Goal: Task Accomplishment & Management: Use online tool/utility

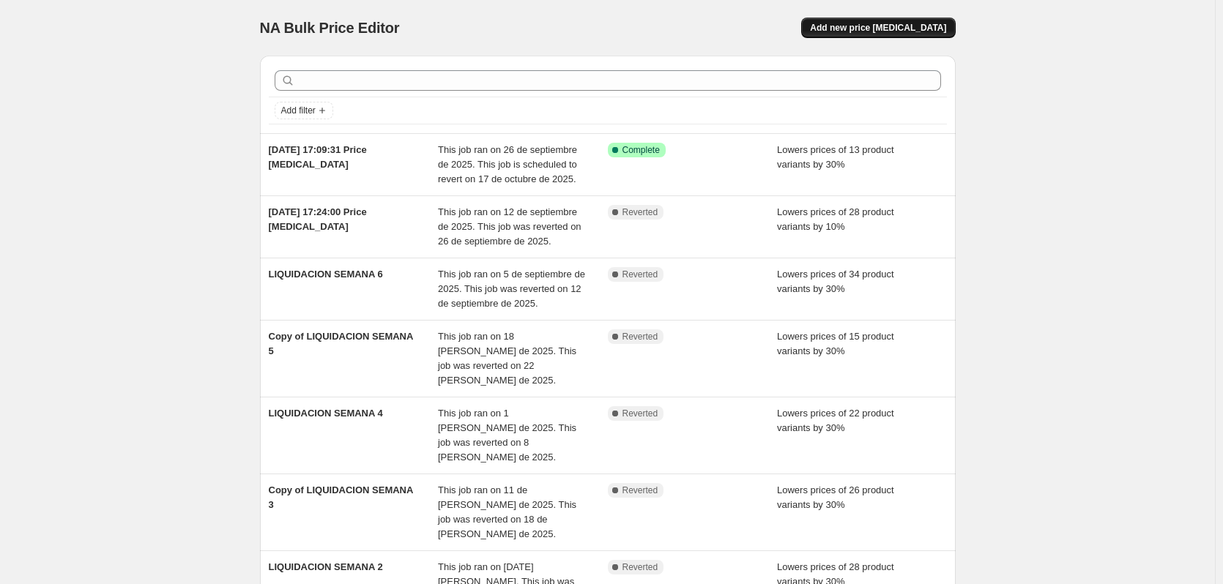
click at [862, 23] on span "Add new price [MEDICAL_DATA]" at bounding box center [878, 28] width 136 height 12
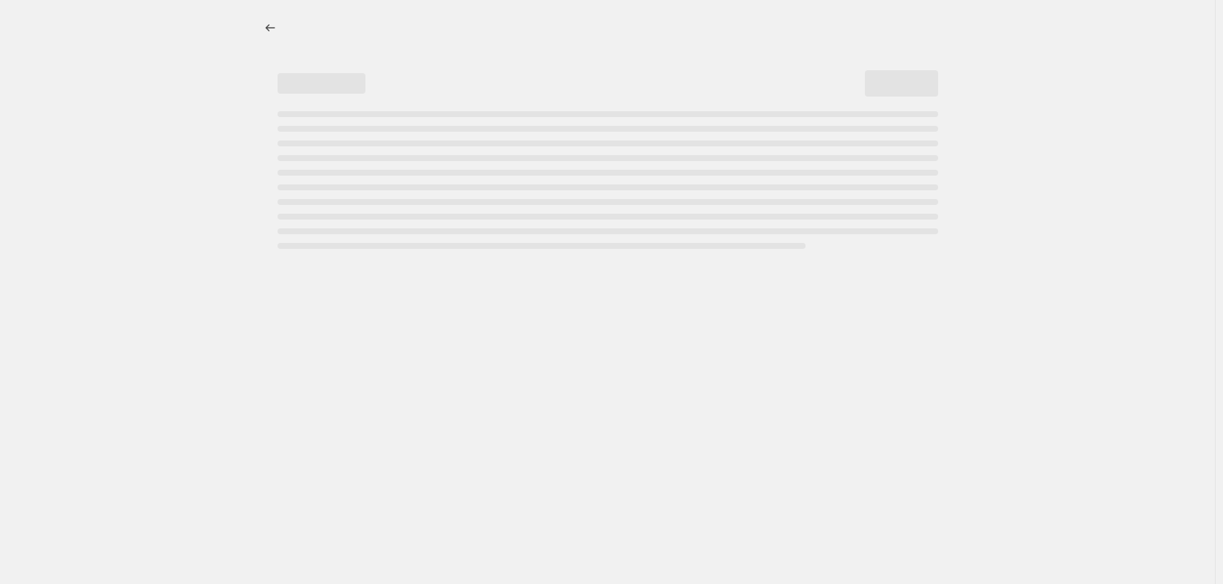
select select "percentage"
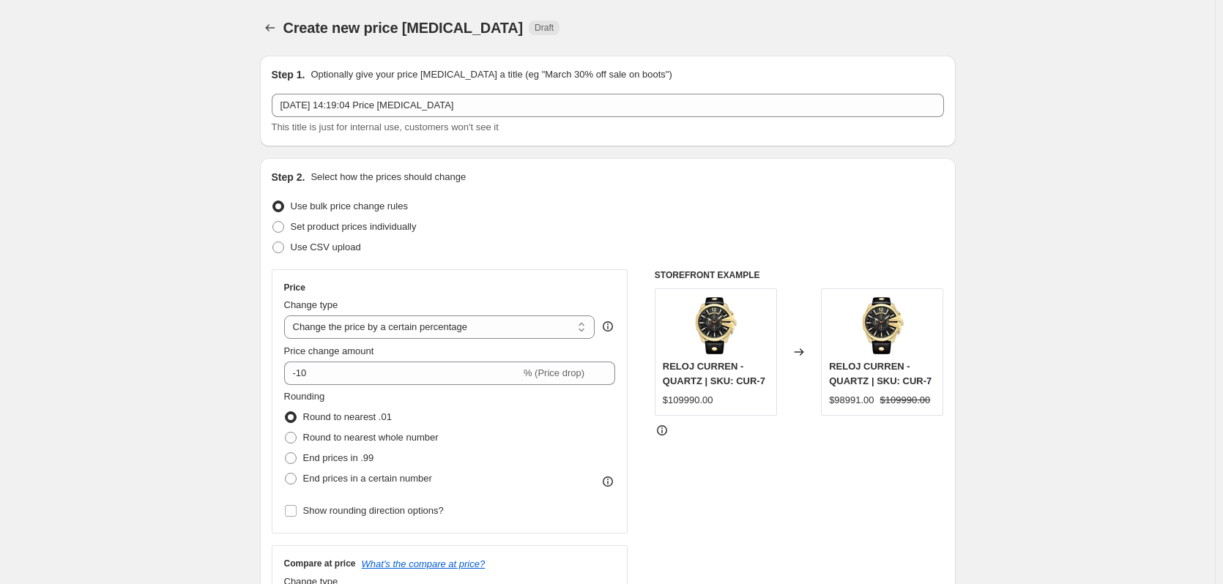
click at [329, 1] on div "Create new price [MEDICAL_DATA]. This page is ready Create new price [MEDICAL_D…" at bounding box center [608, 28] width 696 height 56
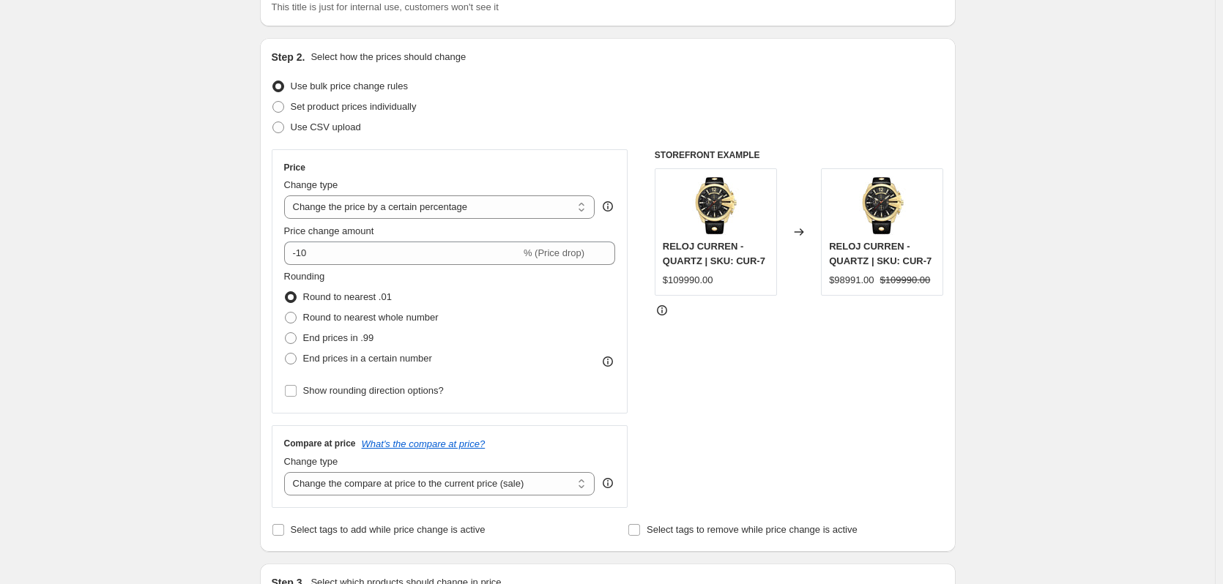
scroll to position [146, 0]
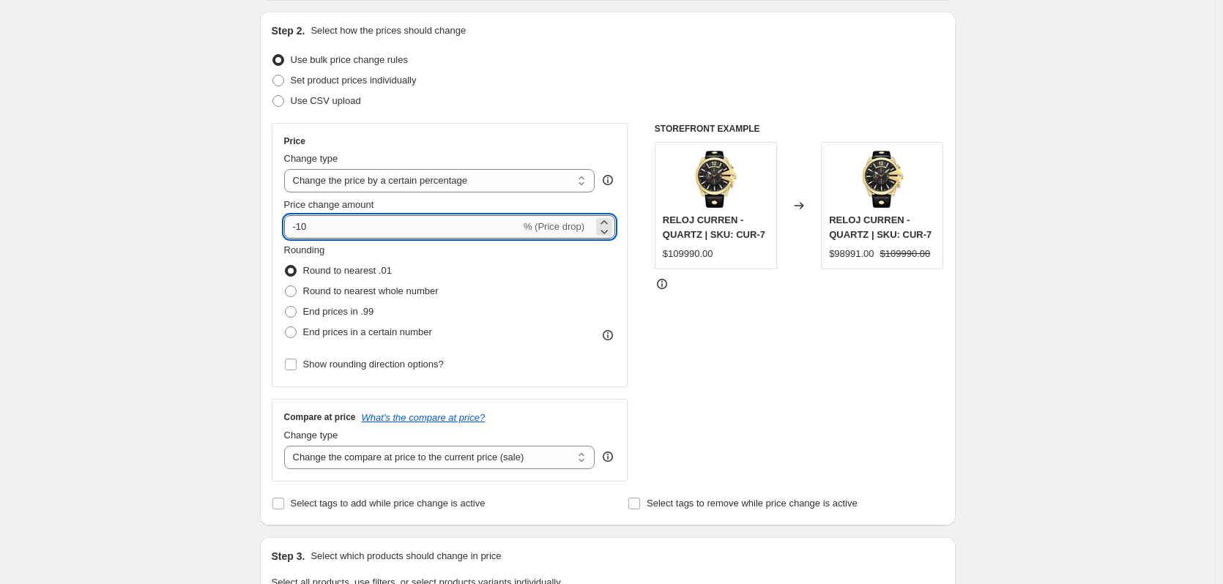
click at [406, 234] on input "-10" at bounding box center [402, 226] width 236 height 23
type input "-15"
click at [549, 80] on div "Set product prices individually" at bounding box center [608, 80] width 672 height 20
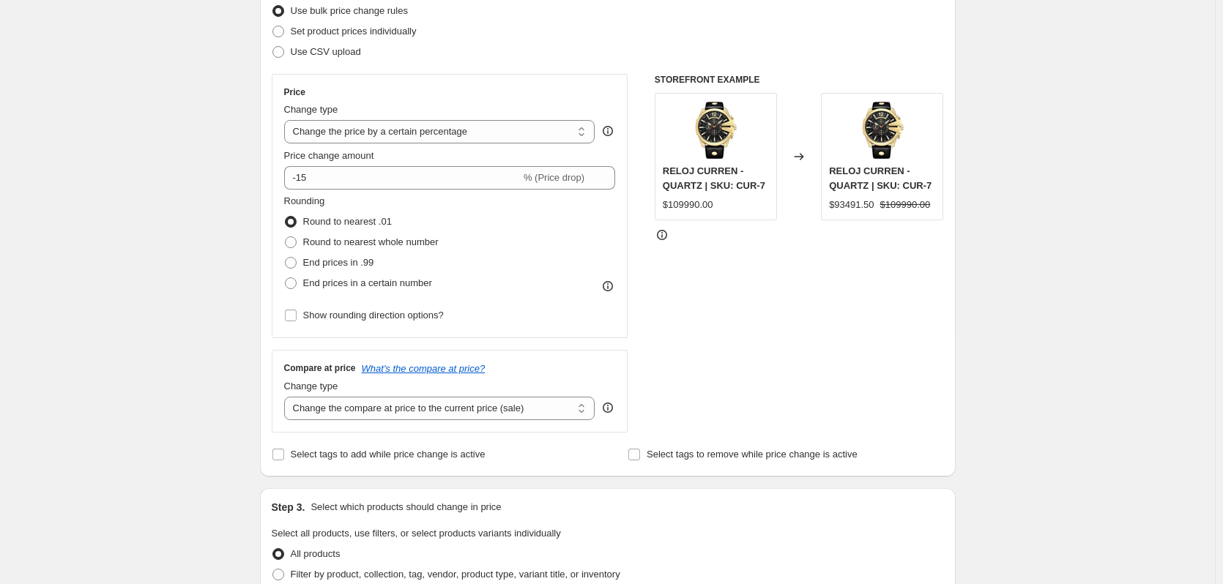
scroll to position [220, 0]
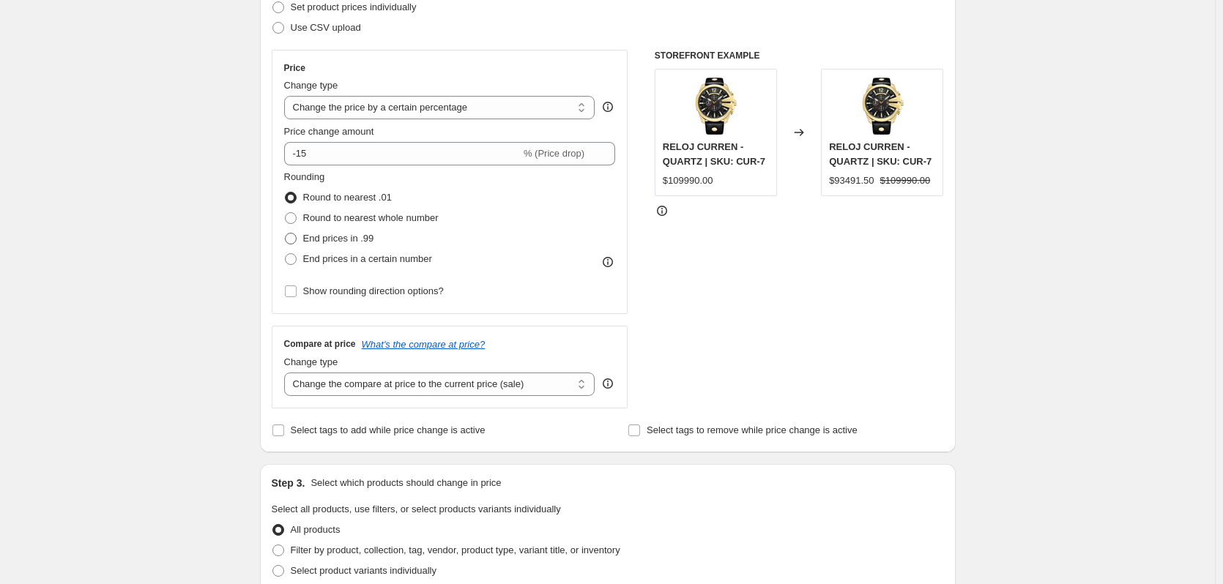
click at [343, 238] on span "End prices in .99" at bounding box center [338, 238] width 71 height 11
click at [286, 234] on input "End prices in .99" at bounding box center [285, 233] width 1 height 1
radio input "true"
click at [343, 290] on span "Show rounding direction options?" at bounding box center [373, 291] width 141 height 11
click at [297, 290] on input "Show rounding direction options?" at bounding box center [291, 292] width 12 height 12
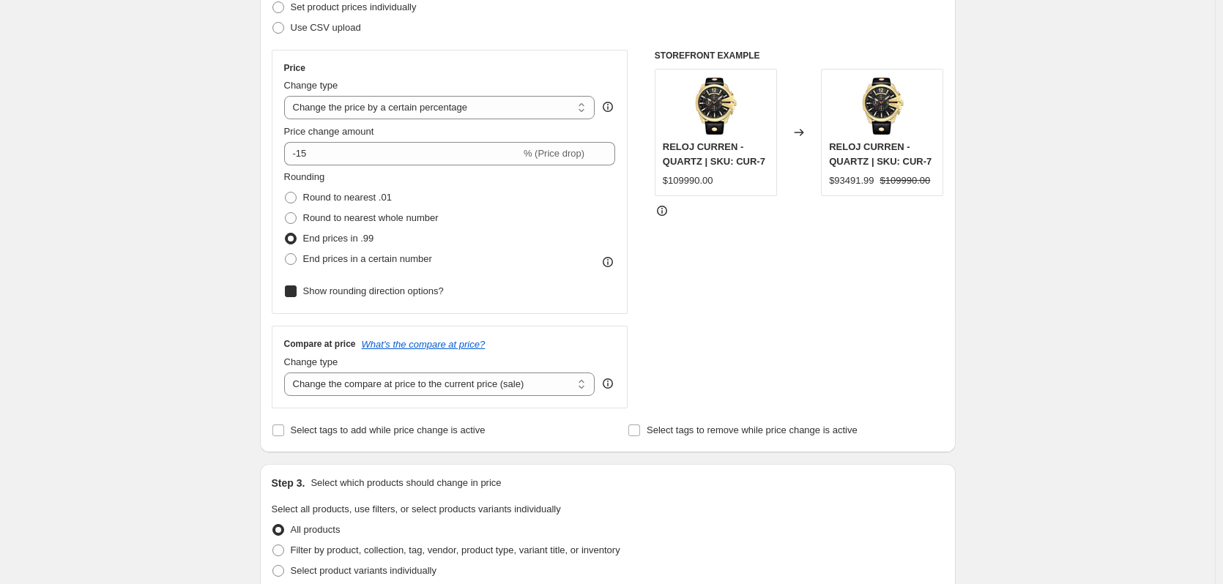
checkbox input "true"
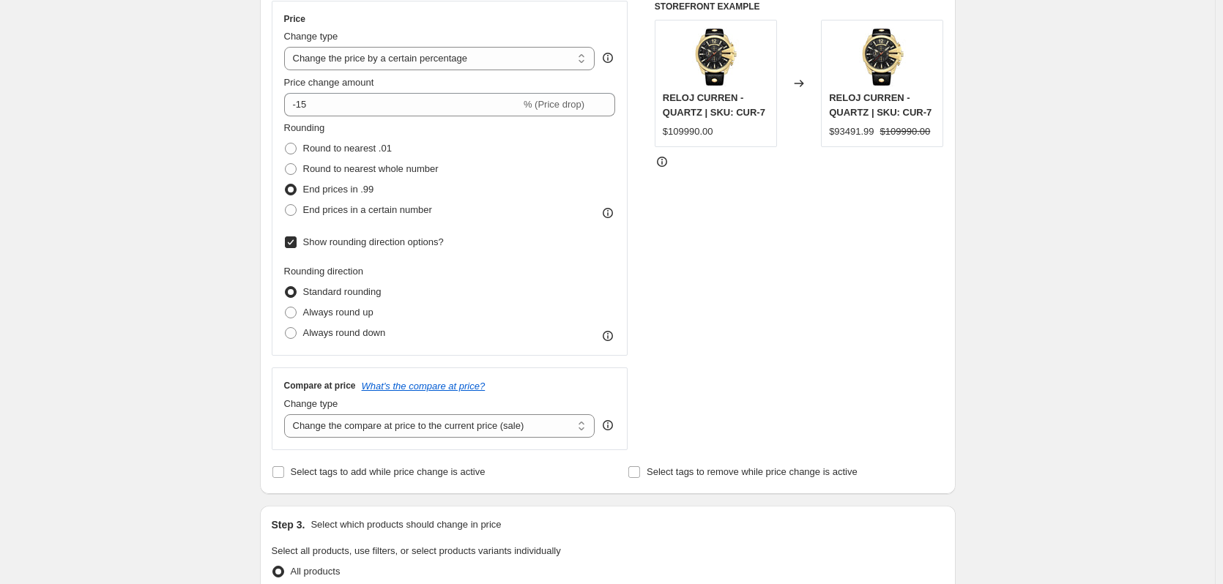
scroll to position [293, 0]
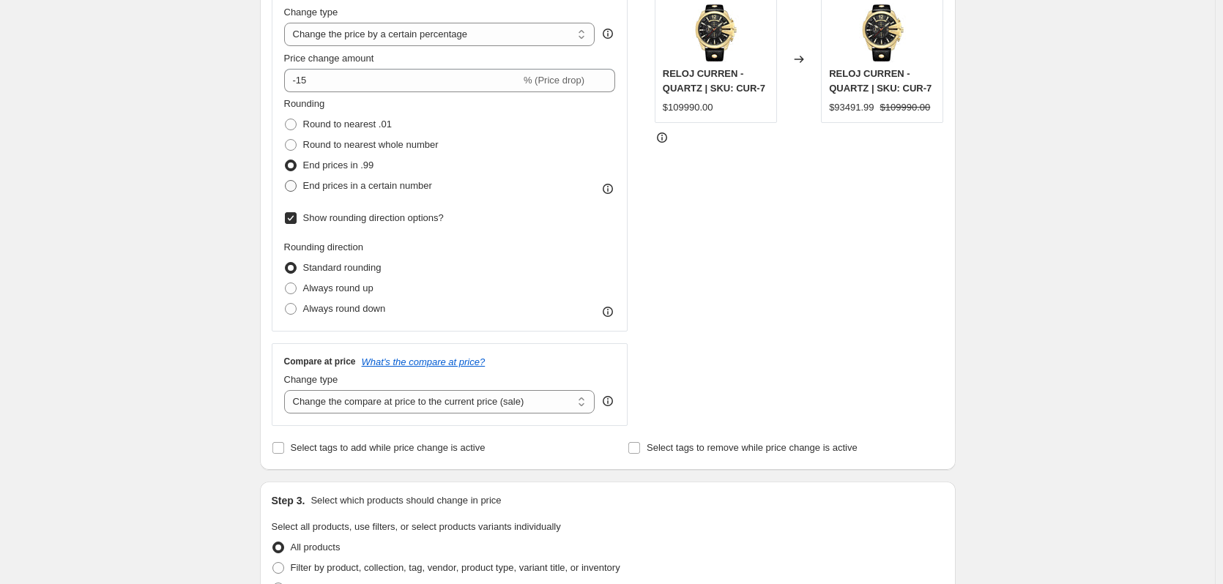
click at [343, 177] on label "End prices in a certain number" at bounding box center [358, 186] width 148 height 20
click at [286, 180] on input "End prices in a certain number" at bounding box center [285, 180] width 1 height 1
radio input "true"
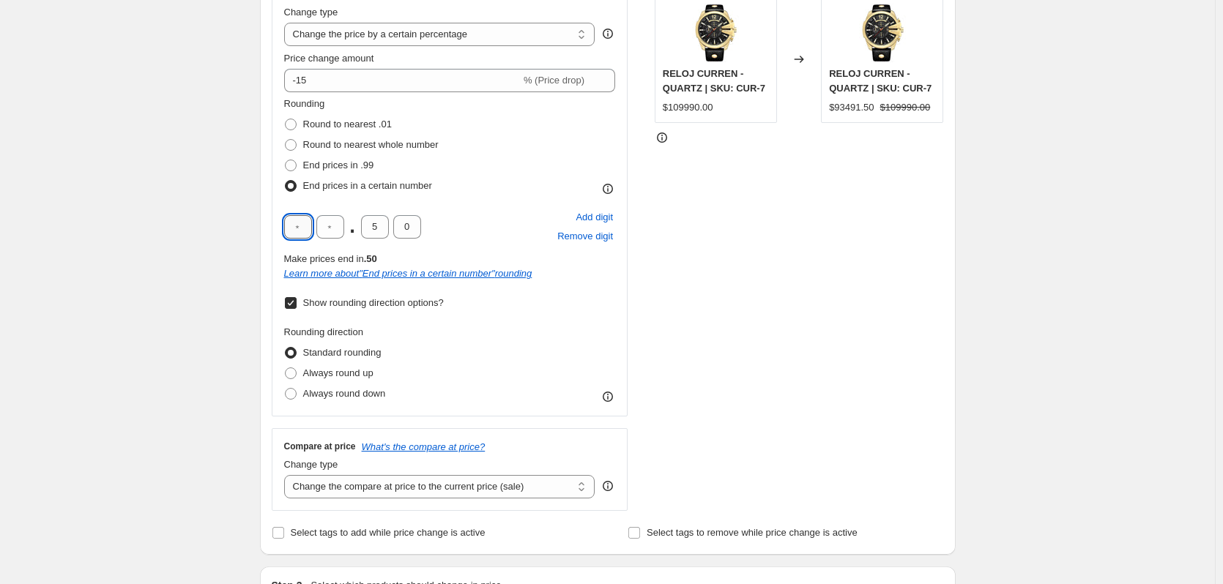
click at [301, 226] on input "text" at bounding box center [298, 226] width 28 height 23
type input "9"
click at [593, 215] on span "Add digit" at bounding box center [593, 217] width 37 height 15
click at [306, 234] on input "text" at bounding box center [298, 226] width 28 height 23
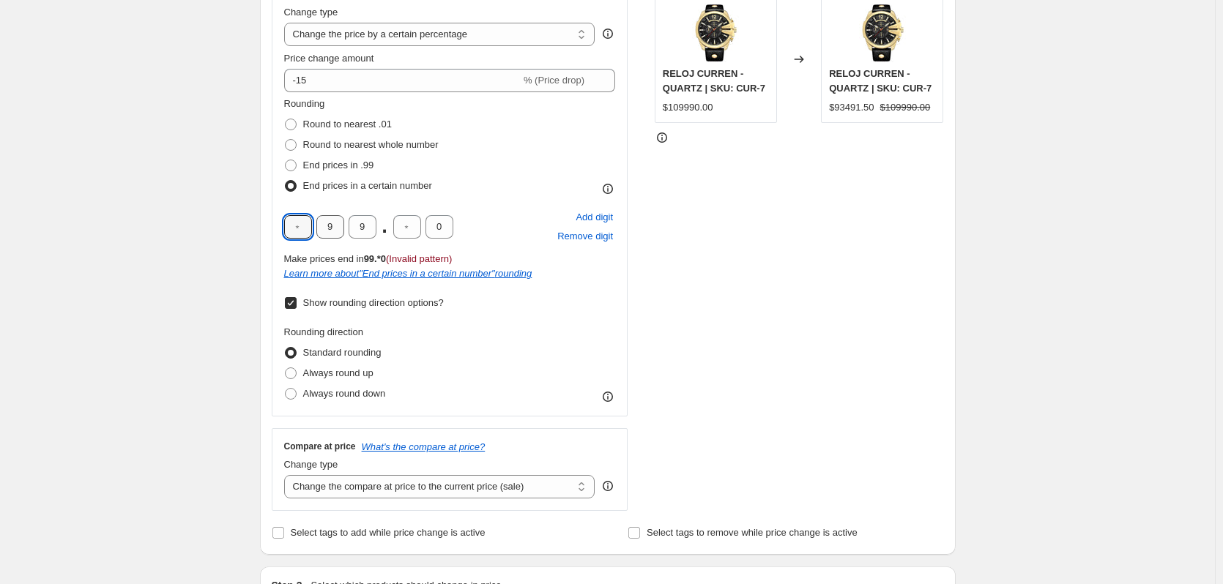
type input "9"
click at [369, 217] on input "9" at bounding box center [362, 226] width 28 height 23
type input "0"
drag, startPoint x: 499, startPoint y: 131, endPoint x: 430, endPoint y: 146, distance: 69.8
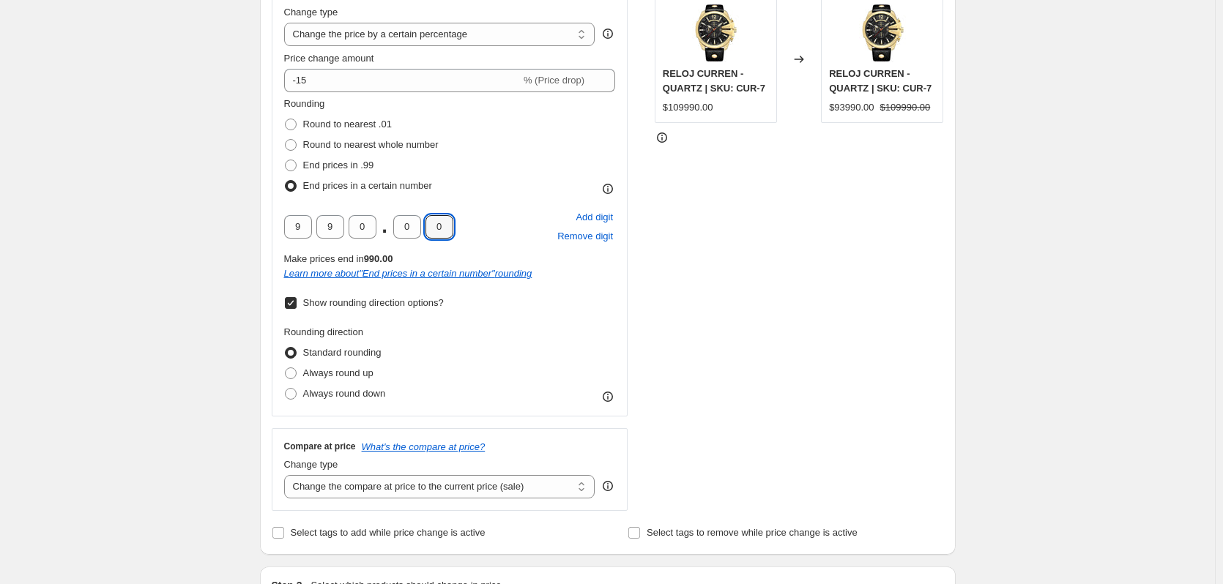
click at [497, 131] on div "Rounding Round to nearest .01 Round to nearest whole number End prices in .99 E…" at bounding box center [450, 147] width 332 height 100
click at [373, 233] on input "0" at bounding box center [362, 226] width 28 height 23
type input "9"
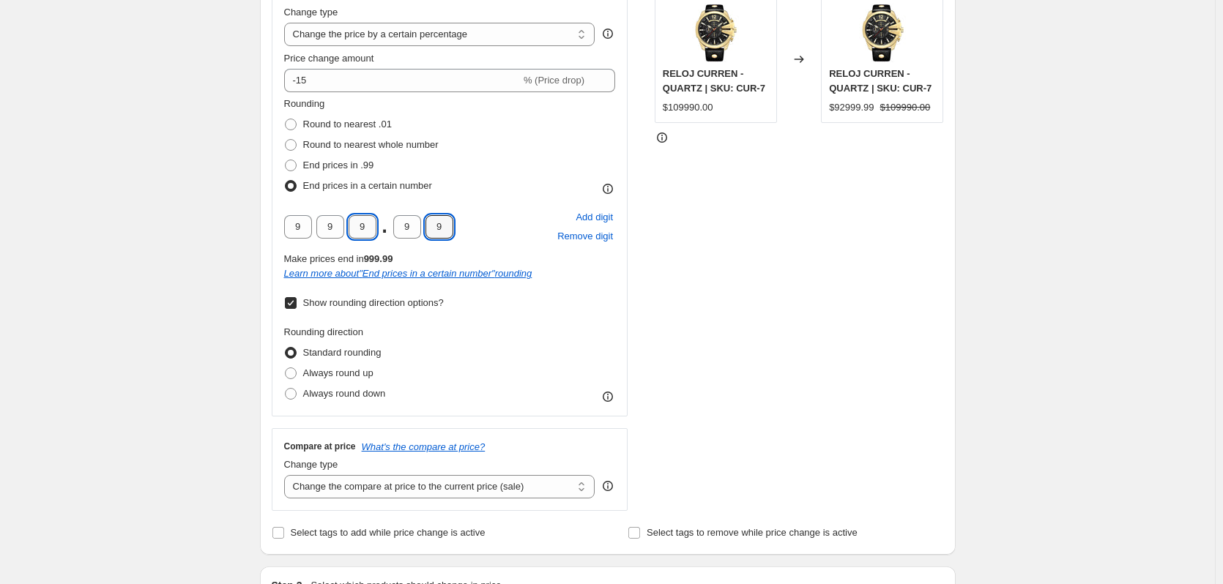
click at [365, 225] on input "9" at bounding box center [362, 226] width 28 height 23
drag, startPoint x: 376, startPoint y: 230, endPoint x: 358, endPoint y: 228, distance: 17.7
click at [358, 228] on input "9" at bounding box center [362, 226] width 28 height 23
type input "0"
drag, startPoint x: 441, startPoint y: 226, endPoint x: 426, endPoint y: 225, distance: 15.4
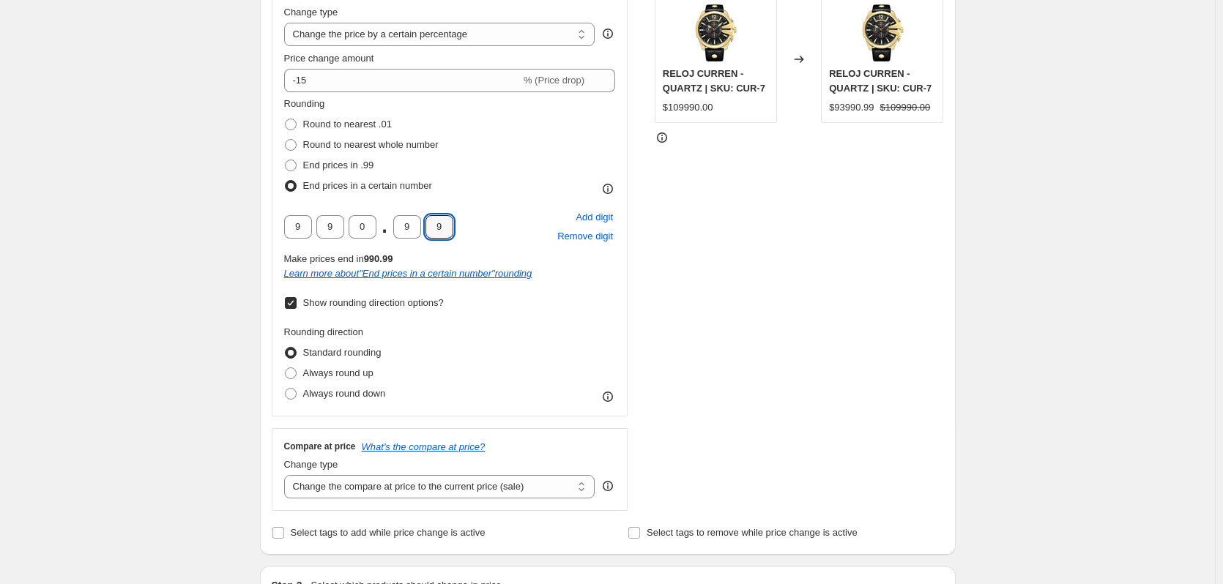
click at [428, 228] on input "9" at bounding box center [439, 226] width 28 height 23
type input "0"
drag, startPoint x: 417, startPoint y: 224, endPoint x: 396, endPoint y: 225, distance: 20.5
click at [396, 225] on input "9" at bounding box center [407, 226] width 28 height 23
type input "0"
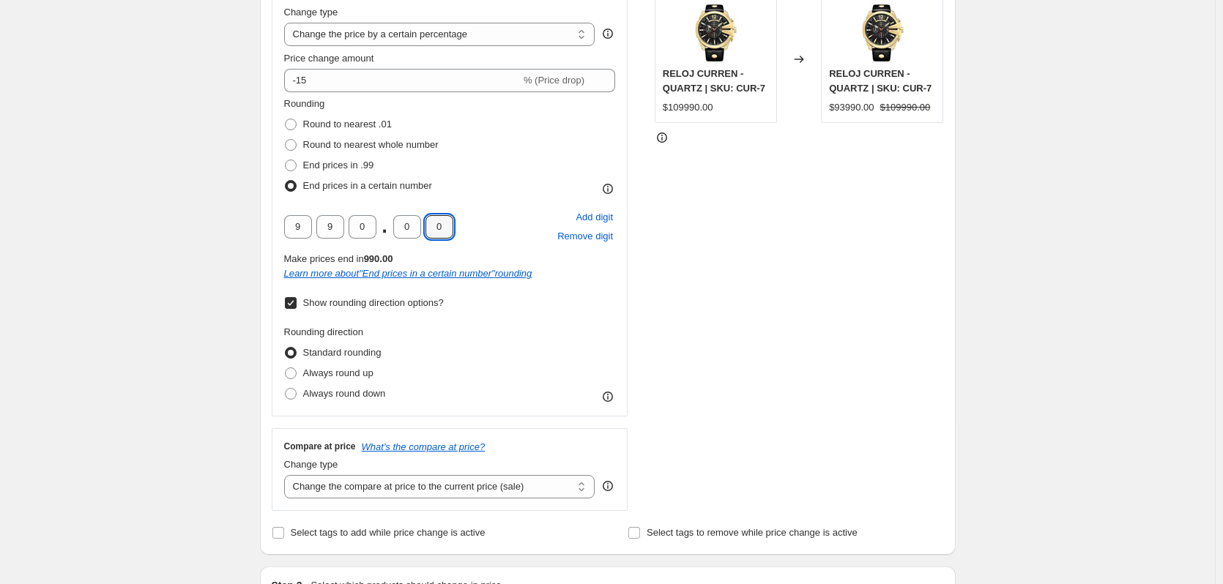
click at [195, 251] on div "Create new price [MEDICAL_DATA]. This page is ready Create new price [MEDICAL_D…" at bounding box center [607, 531] width 1215 height 1649
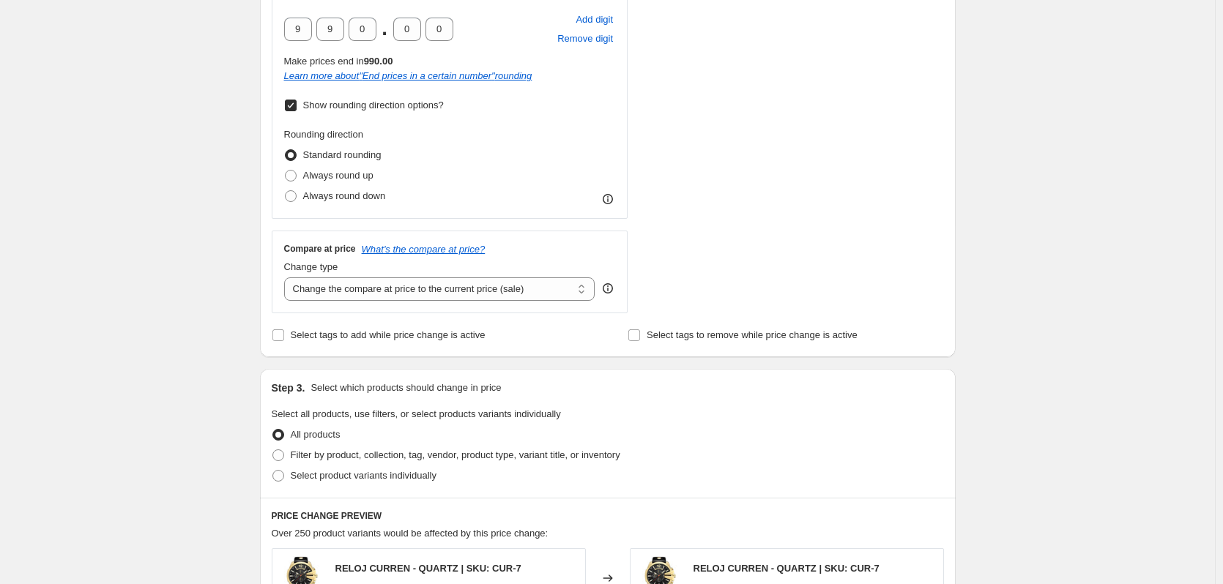
scroll to position [512, 0]
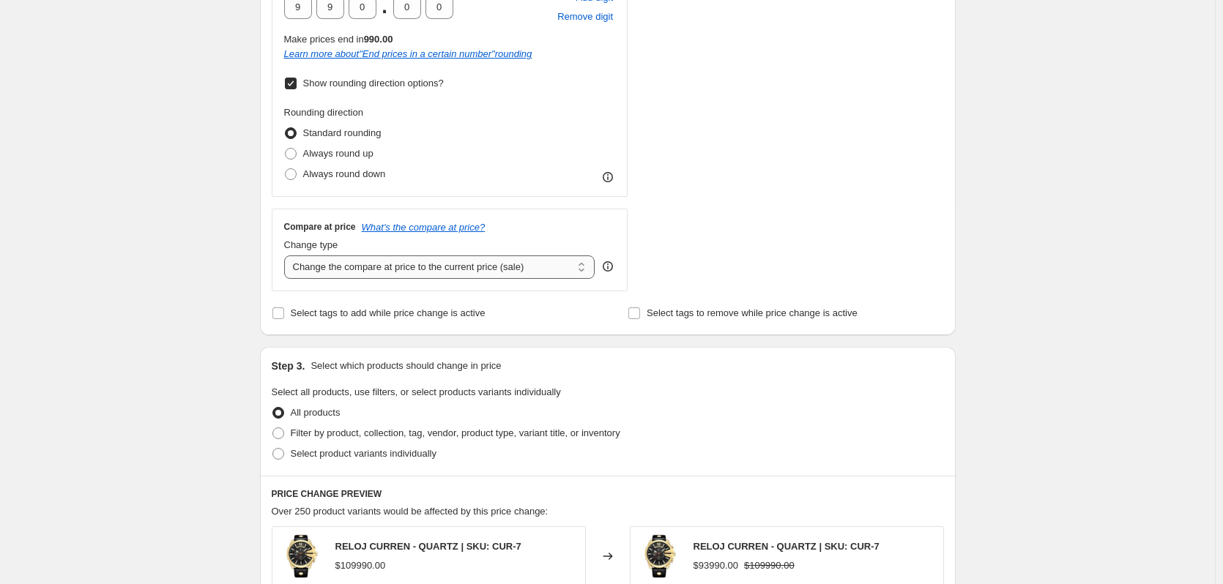
click at [370, 269] on select "Change the compare at price to the current price (sale) Change the compare at p…" at bounding box center [439, 267] width 311 height 23
click at [287, 256] on select "Change the compare at price to the current price (sale) Change the compare at p…" at bounding box center [439, 267] width 311 height 23
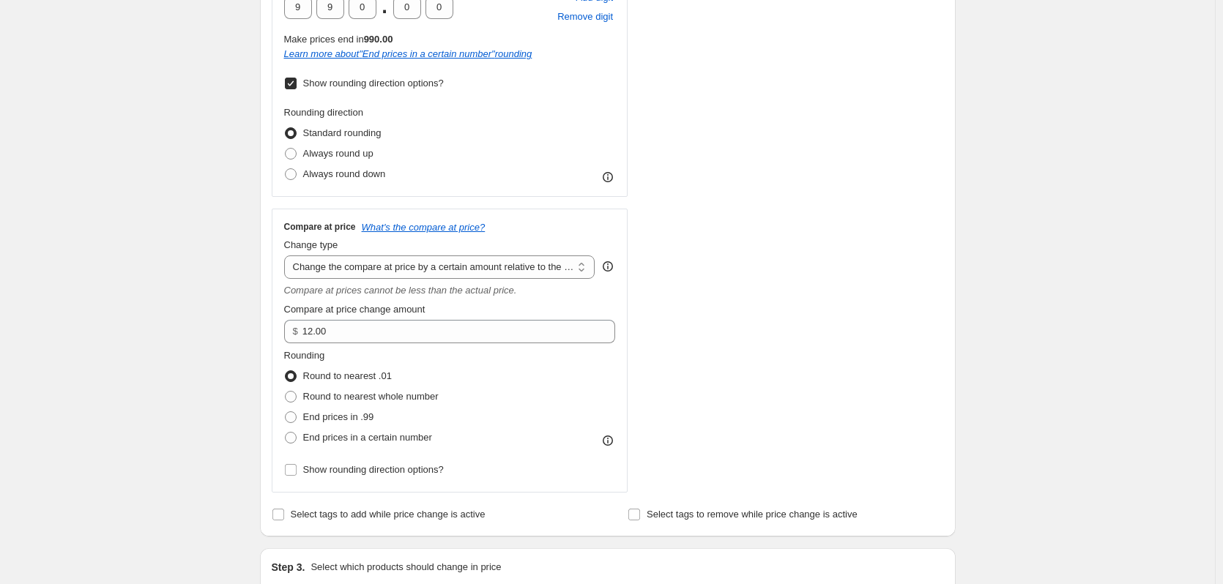
scroll to position [586, 0]
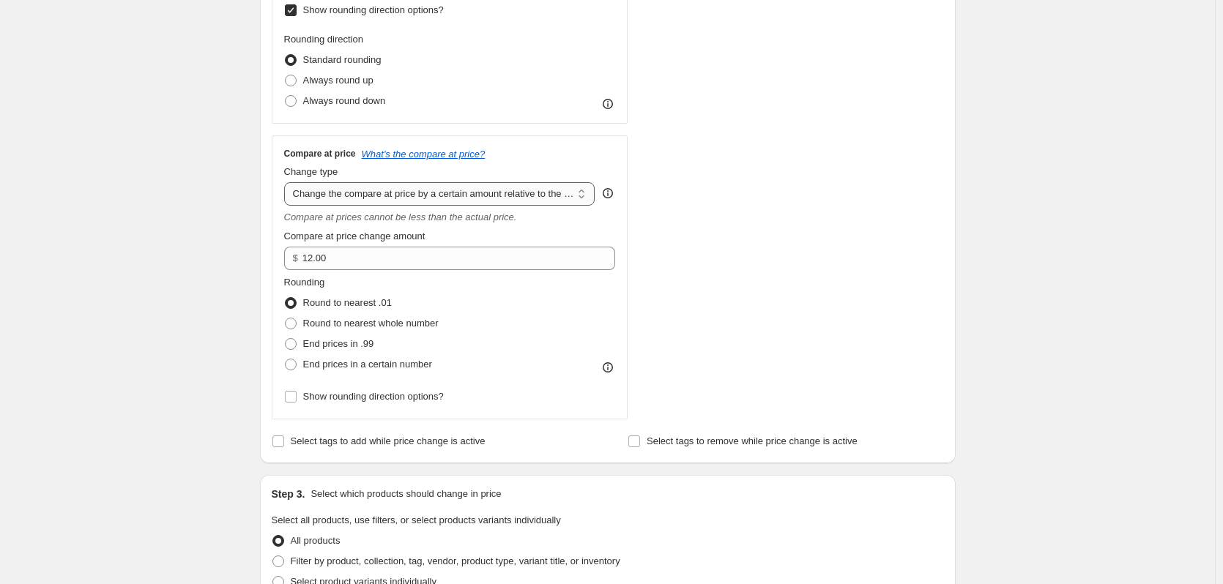
click at [461, 195] on select "Change the compare at price to the current price (sale) Change the compare at p…" at bounding box center [439, 193] width 311 height 23
select select "pp"
click at [287, 182] on select "Change the compare at price to the current price (sale) Change the compare at p…" at bounding box center [439, 193] width 311 height 23
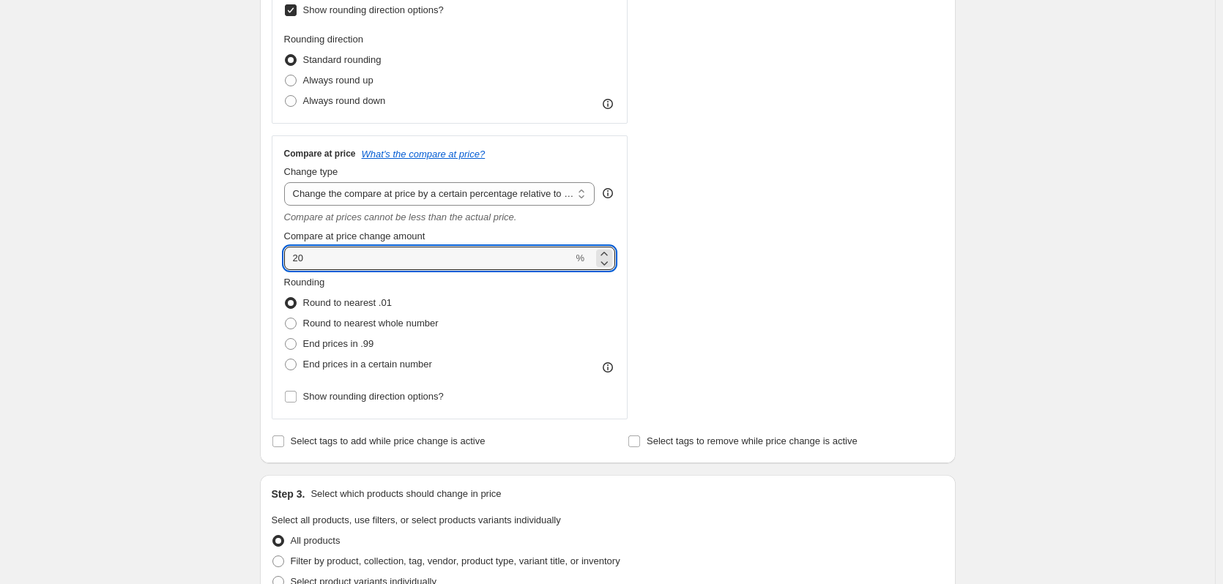
drag, startPoint x: 433, startPoint y: 267, endPoint x: 271, endPoint y: 267, distance: 161.8
click at [288, 267] on input "20" at bounding box center [428, 258] width 289 height 23
type input "15"
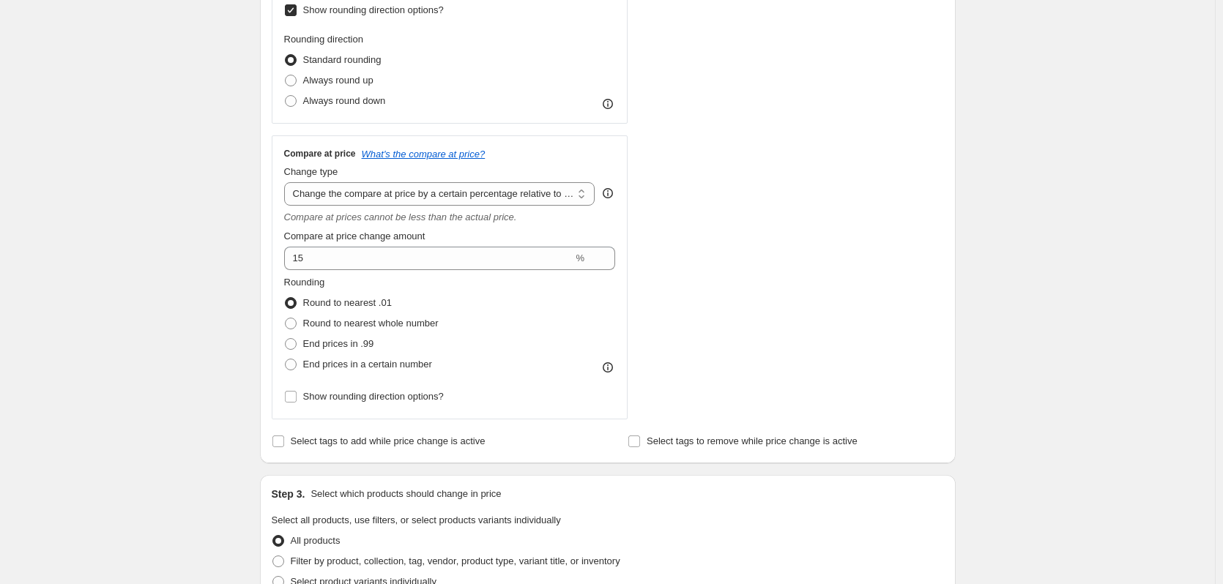
click at [213, 223] on div "Create new price [MEDICAL_DATA]. This page is ready Create new price [MEDICAL_D…" at bounding box center [607, 339] width 1215 height 1850
click at [310, 372] on span "End prices in a certain number" at bounding box center [367, 364] width 129 height 15
click at [286, 359] on input "End prices in a certain number" at bounding box center [285, 359] width 1 height 1
radio input "true"
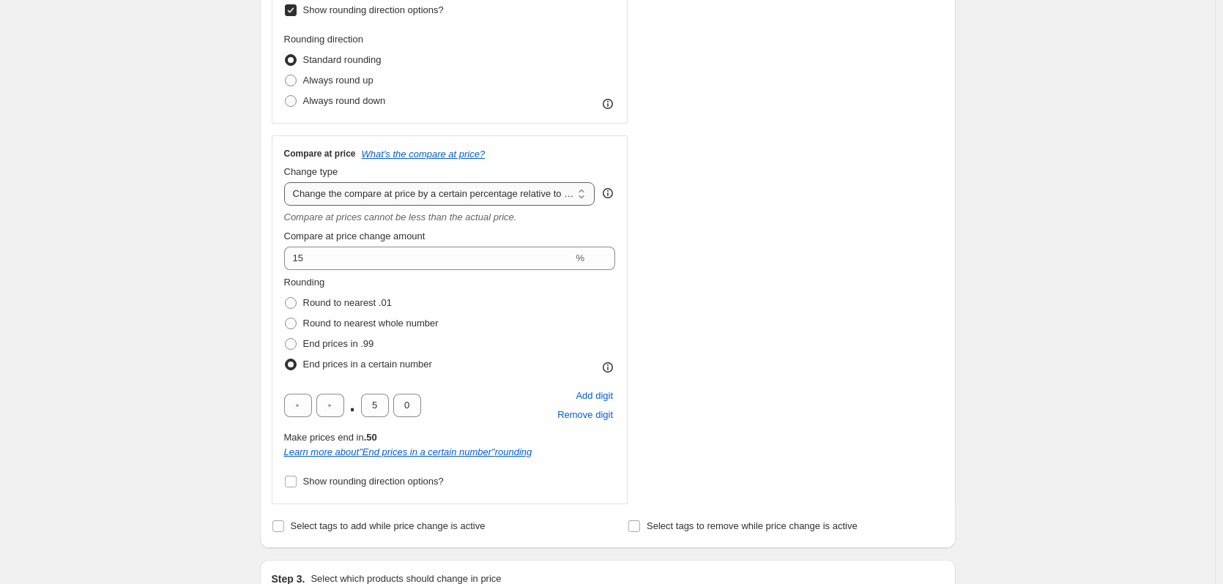
click at [428, 204] on select "Change the compare at price to the current price (sale) Change the compare at p…" at bounding box center [439, 193] width 311 height 23
select select "percentage"
click at [287, 182] on select "Change the compare at price to the current price (sale) Change the compare at p…" at bounding box center [439, 193] width 311 height 23
type input "-15"
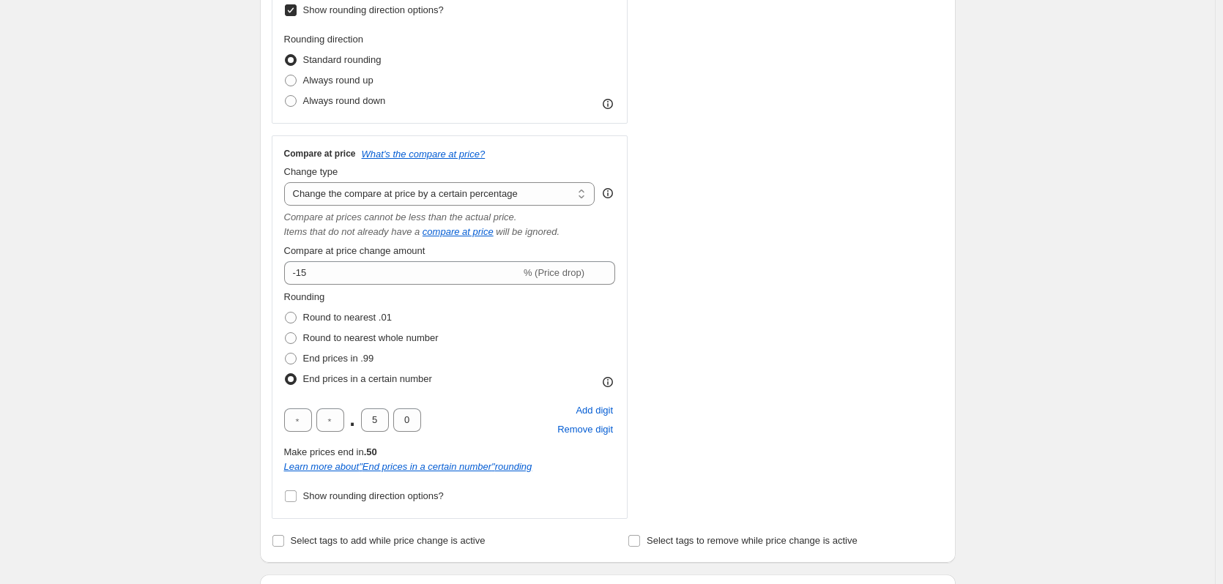
click at [257, 278] on div "Step 1. Optionally give your price [MEDICAL_DATA] a title (eg "March 30% off sa…" at bounding box center [601, 366] width 707 height 1816
click at [301, 420] on input "text" at bounding box center [298, 420] width 28 height 23
click at [586, 410] on span "Add digit" at bounding box center [593, 410] width 37 height 15
click at [315, 421] on div ". 5 0" at bounding box center [368, 420] width 169 height 23
click at [312, 421] on input "text" at bounding box center [298, 420] width 28 height 23
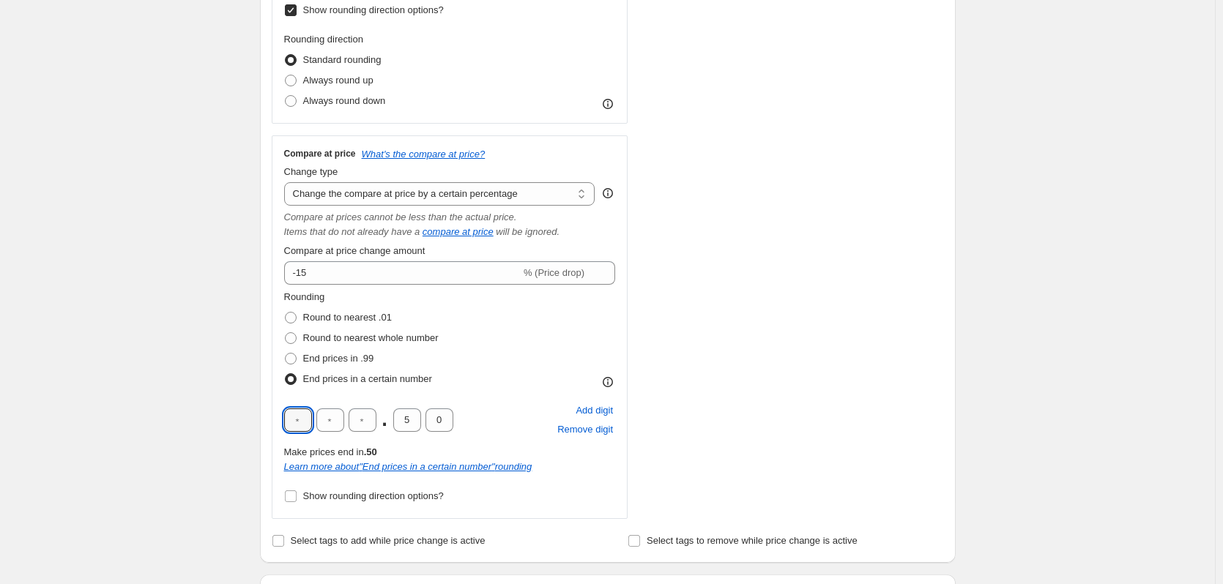
type input "9"
type input "0"
click at [369, 425] on input "0" at bounding box center [362, 420] width 28 height 23
click at [411, 428] on input "5" at bounding box center [407, 420] width 28 height 23
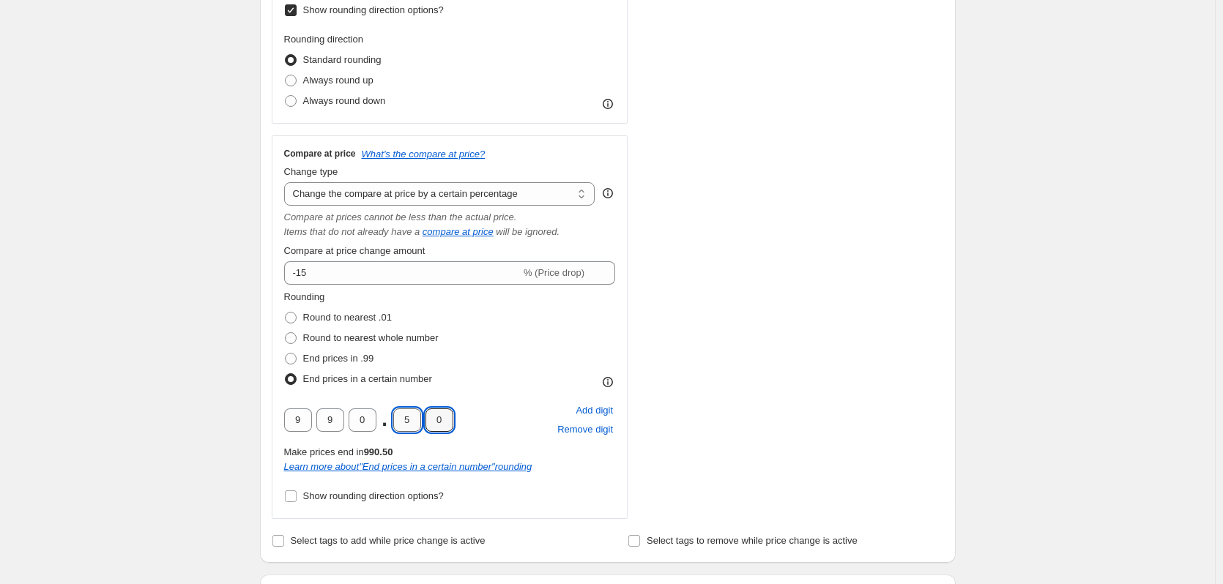
drag, startPoint x: 449, startPoint y: 422, endPoint x: 419, endPoint y: 424, distance: 30.1
click at [419, 424] on div "9 9 0 . 5 0" at bounding box center [368, 420] width 169 height 23
drag, startPoint x: 416, startPoint y: 423, endPoint x: 400, endPoint y: 420, distance: 15.8
click at [400, 420] on input "5" at bounding box center [407, 420] width 28 height 23
type input "0"
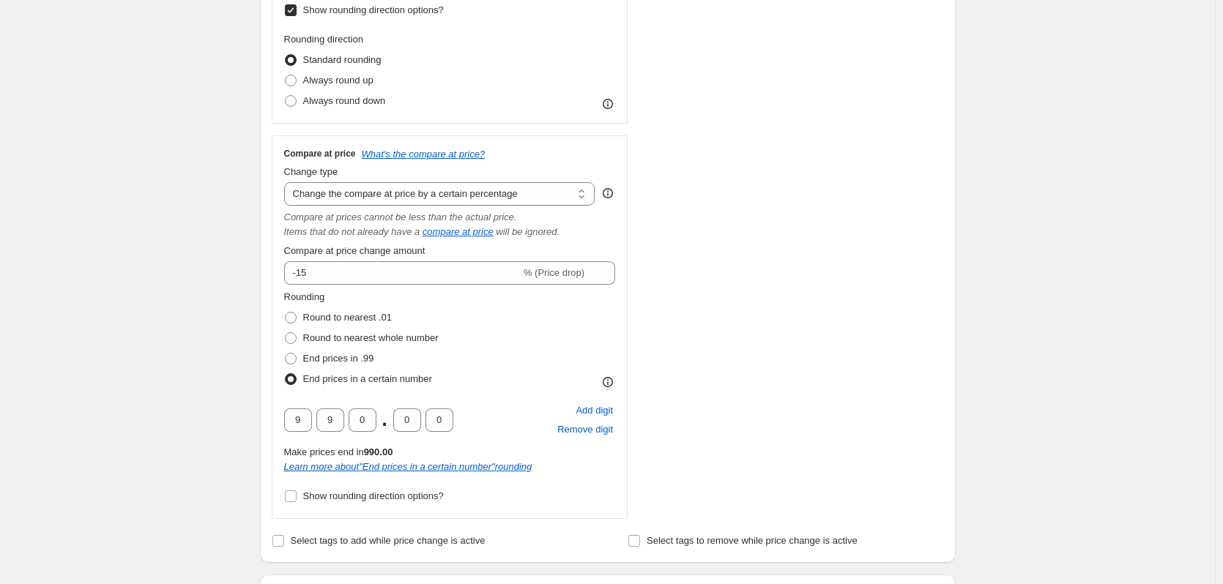
click at [458, 387] on div "Rounding Round to nearest .01 Round to nearest whole number End prices in .99 E…" at bounding box center [450, 340] width 332 height 100
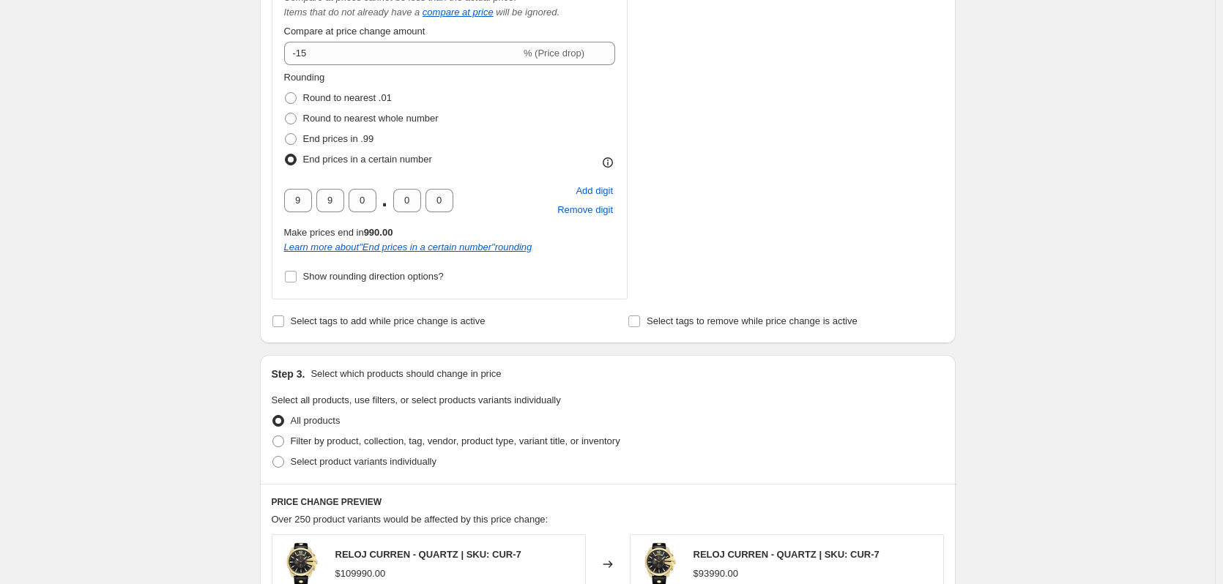
scroll to position [879, 0]
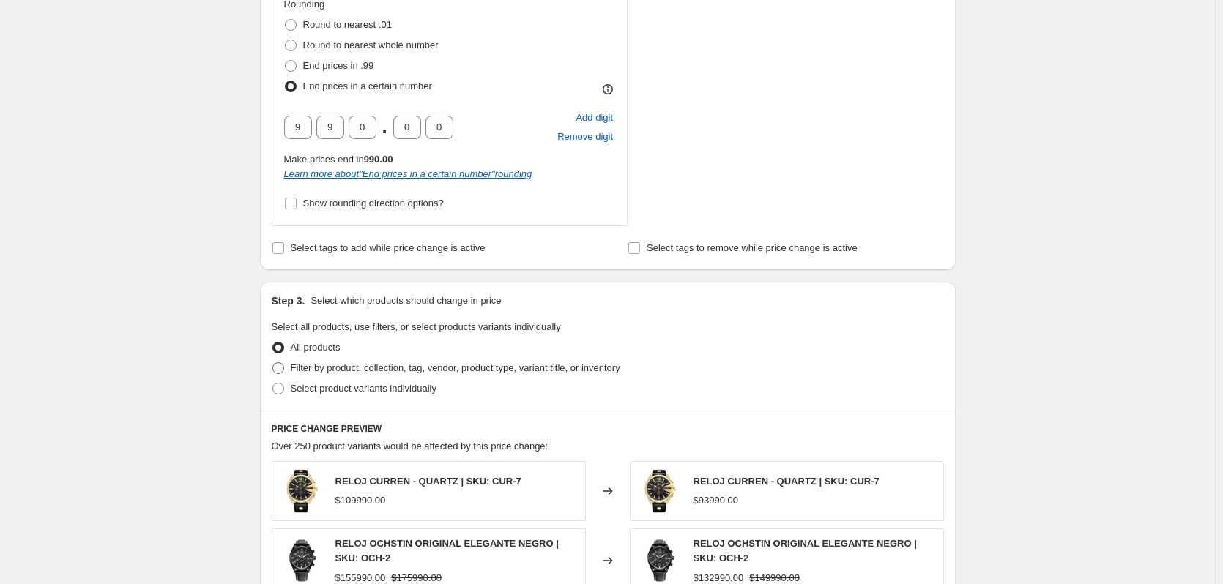
click at [310, 369] on span "Filter by product, collection, tag, vendor, product type, variant title, or inv…" at bounding box center [455, 367] width 329 height 11
click at [273, 363] on input "Filter by product, collection, tag, vendor, product type, variant title, or inv…" at bounding box center [272, 362] width 1 height 1
radio input "true"
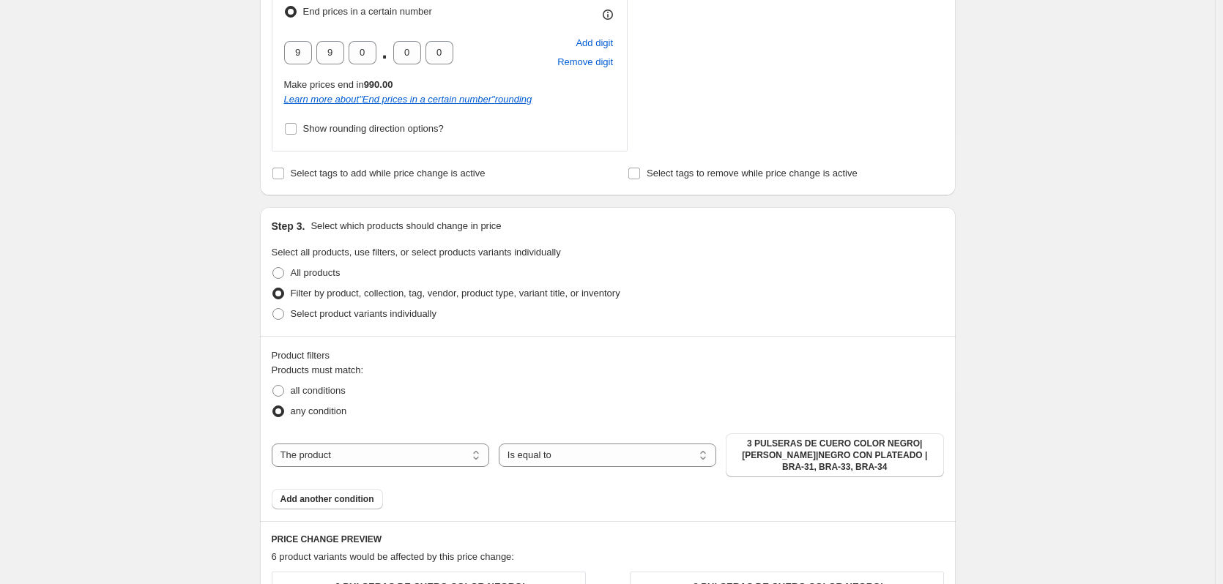
scroll to position [1025, 0]
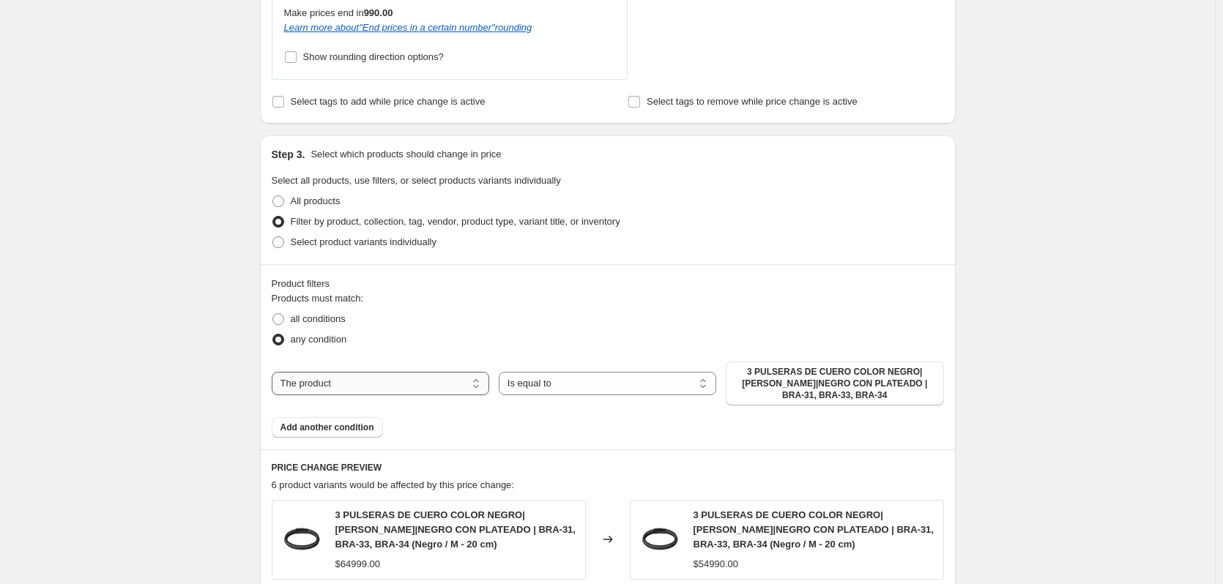
click at [339, 388] on select "The product The product's collection The product's tag The product's vendor The…" at bounding box center [380, 383] width 217 height 23
select select "collection"
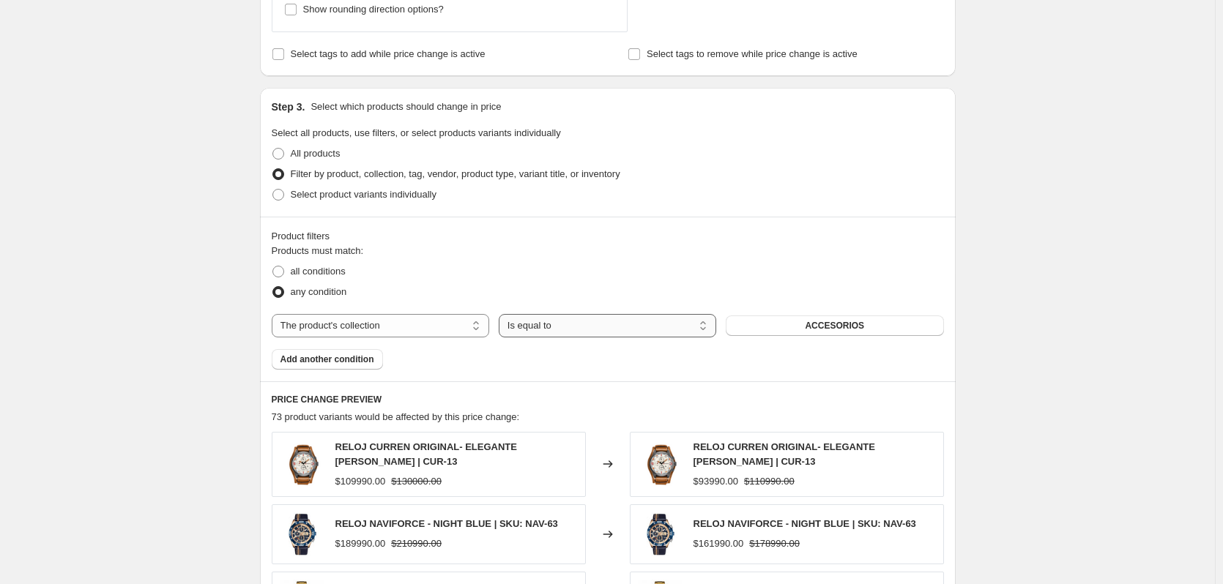
scroll to position [1098, 0]
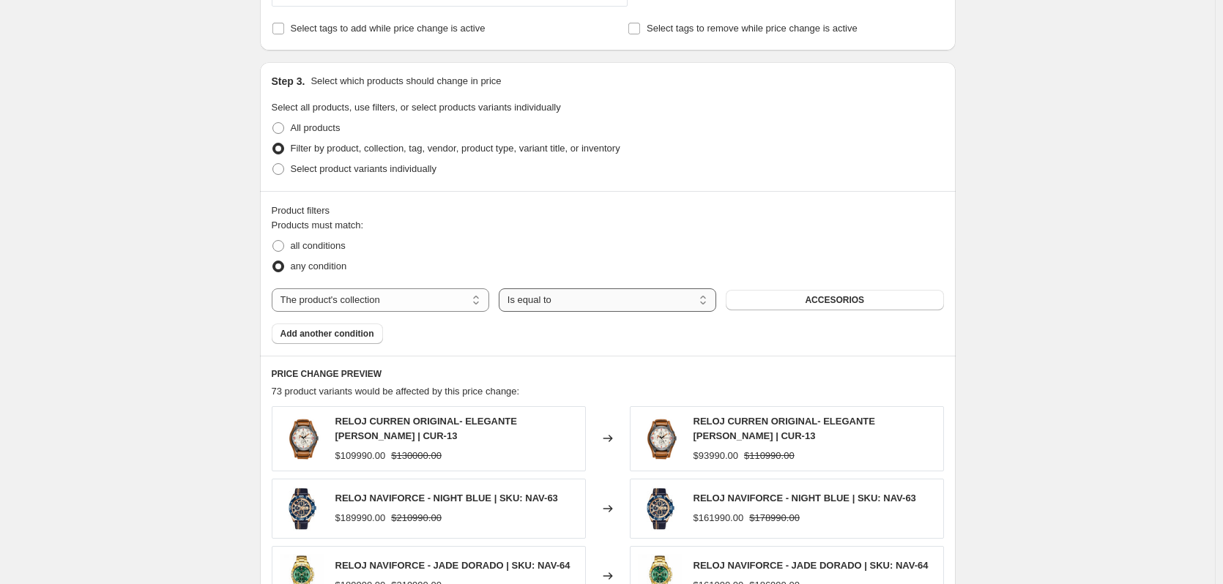
click at [601, 296] on select "Is equal to Is not equal to" at bounding box center [607, 299] width 217 height 23
drag, startPoint x: 689, startPoint y: 245, endPoint x: 731, endPoint y: 268, distance: 48.1
click at [689, 245] on div "all conditions" at bounding box center [608, 246] width 672 height 20
click at [750, 292] on button "ACCESORIOS" at bounding box center [834, 300] width 217 height 20
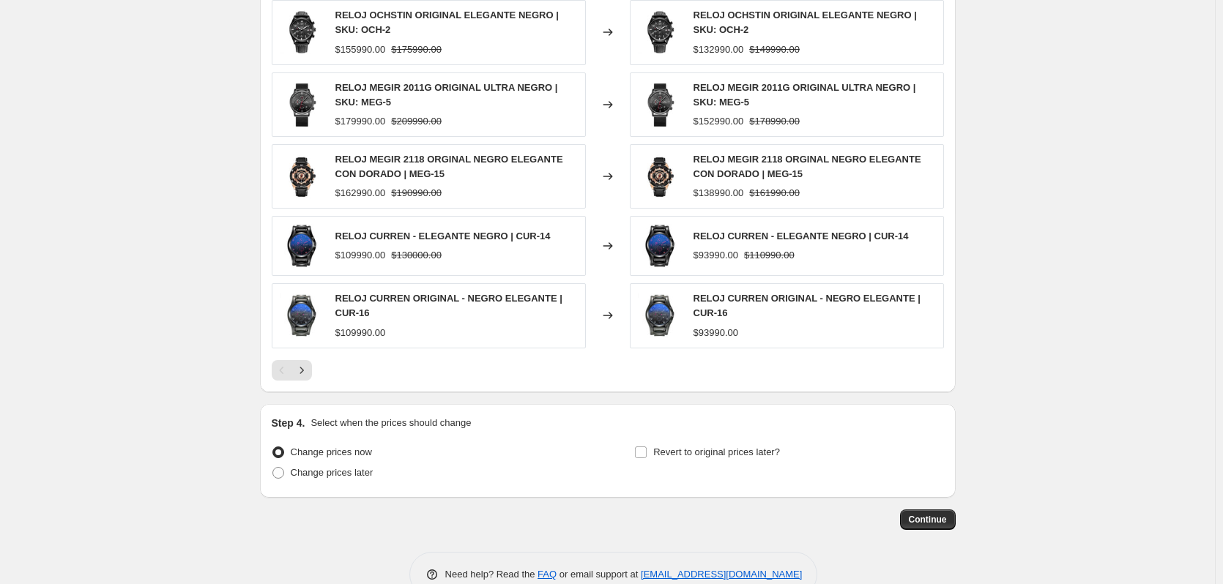
scroll to position [1537, 0]
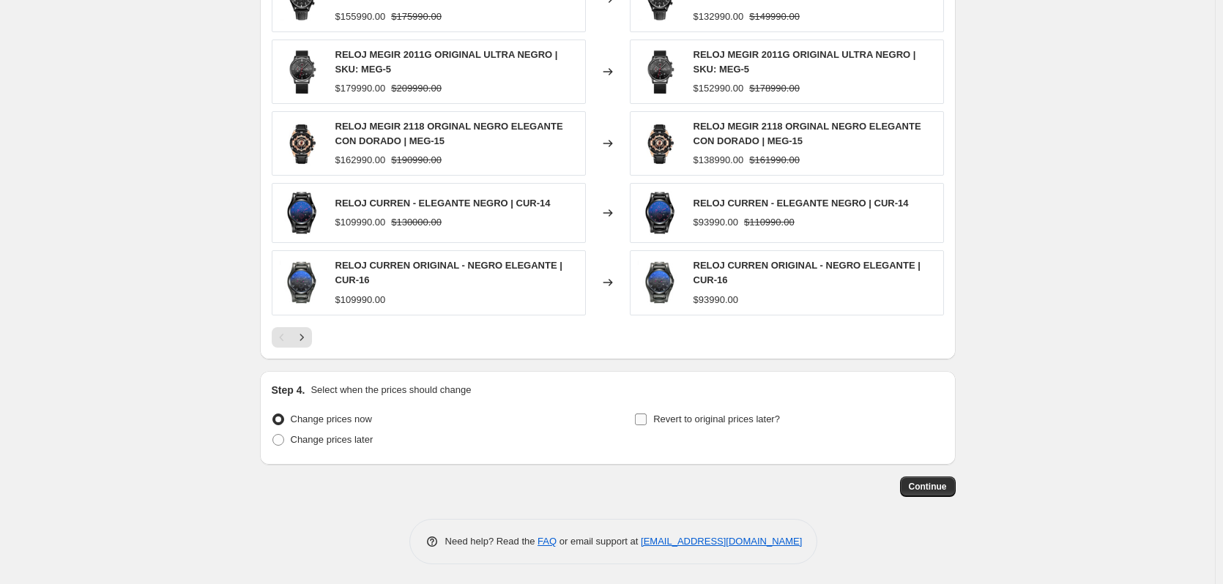
click at [646, 420] on input "Revert to original prices later?" at bounding box center [641, 420] width 12 height 12
checkbox input "true"
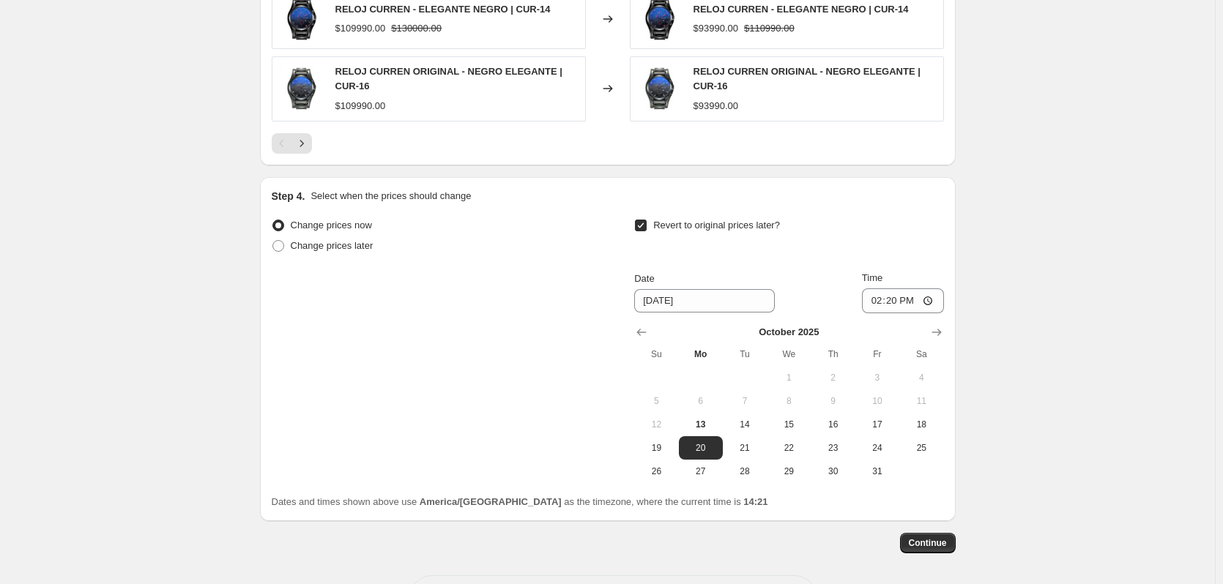
scroll to position [1757, 0]
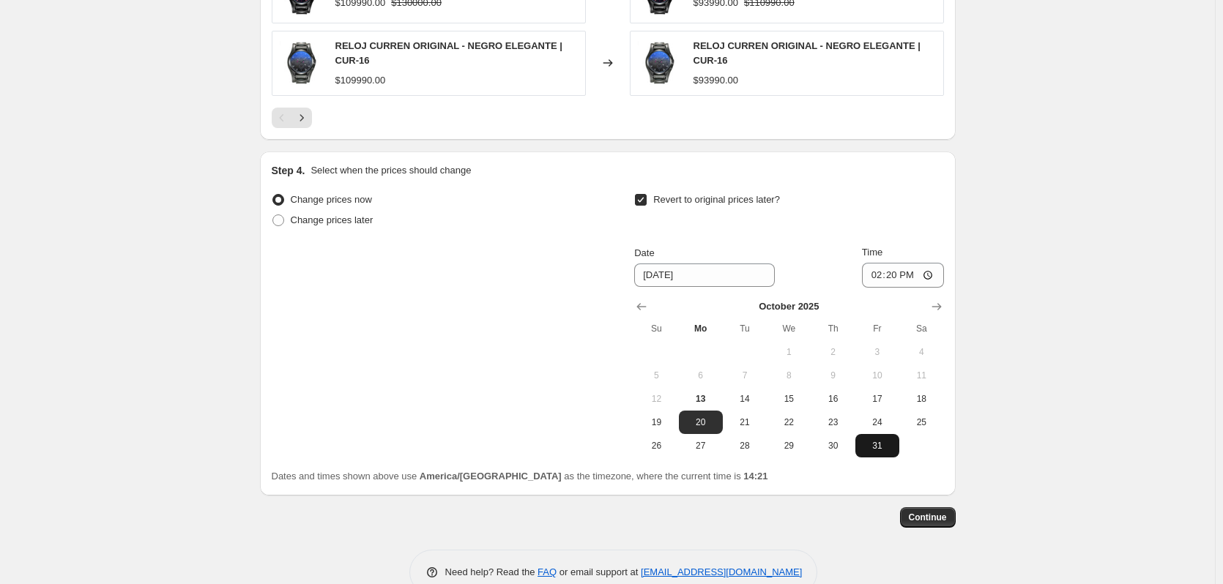
click at [862, 439] on button "31" at bounding box center [877, 445] width 44 height 23
type input "[DATE]"
click at [910, 281] on input "14:20" at bounding box center [903, 275] width 82 height 25
click at [898, 277] on input "Time" at bounding box center [903, 275] width 82 height 25
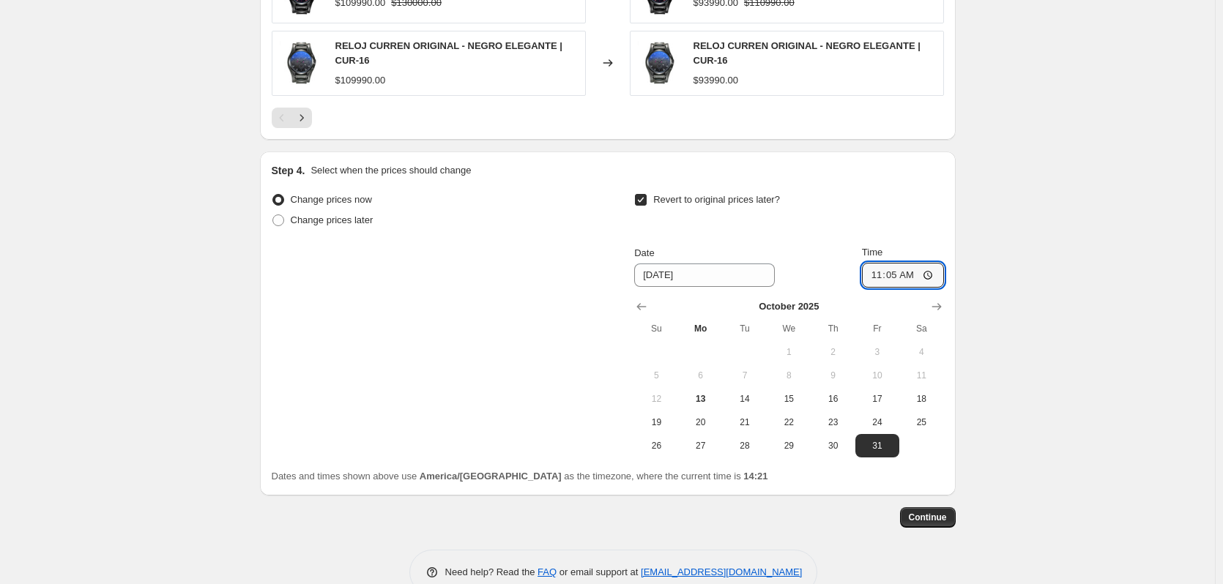
type input "11:50"
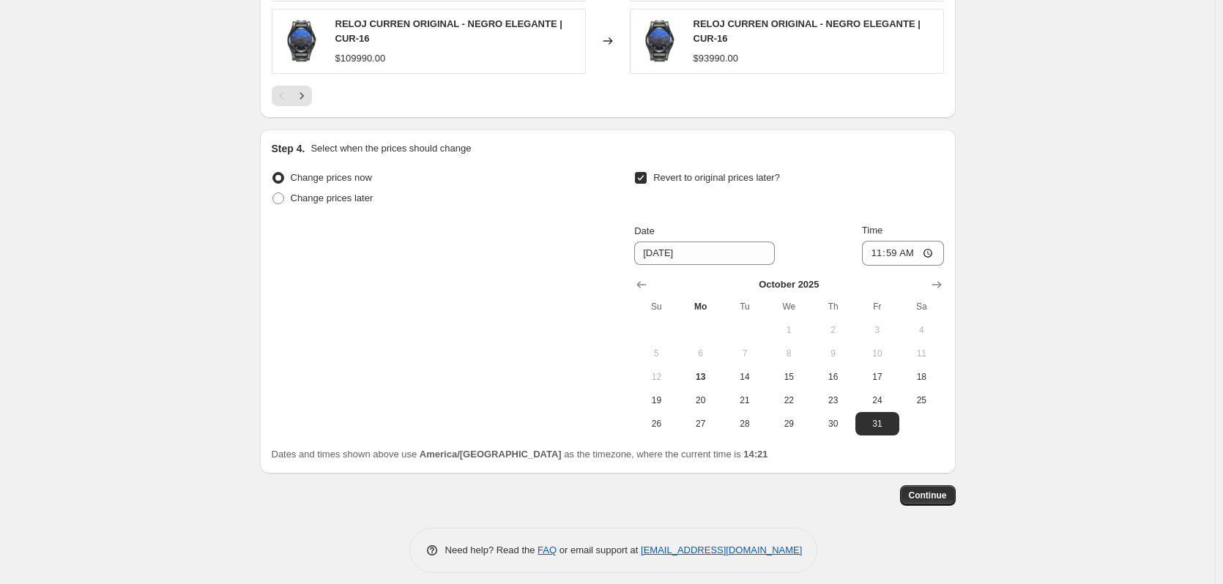
scroll to position [1791, 0]
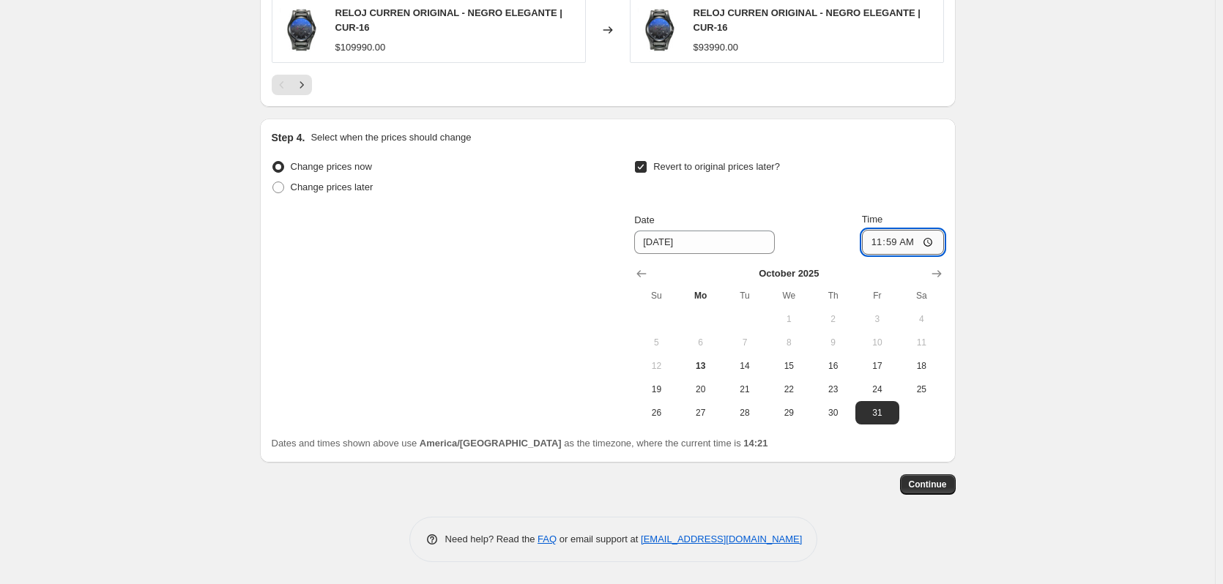
click at [902, 246] on input "11:59" at bounding box center [903, 242] width 82 height 25
type input "23:59"
click at [925, 491] on button "Continue" at bounding box center [928, 484] width 56 height 20
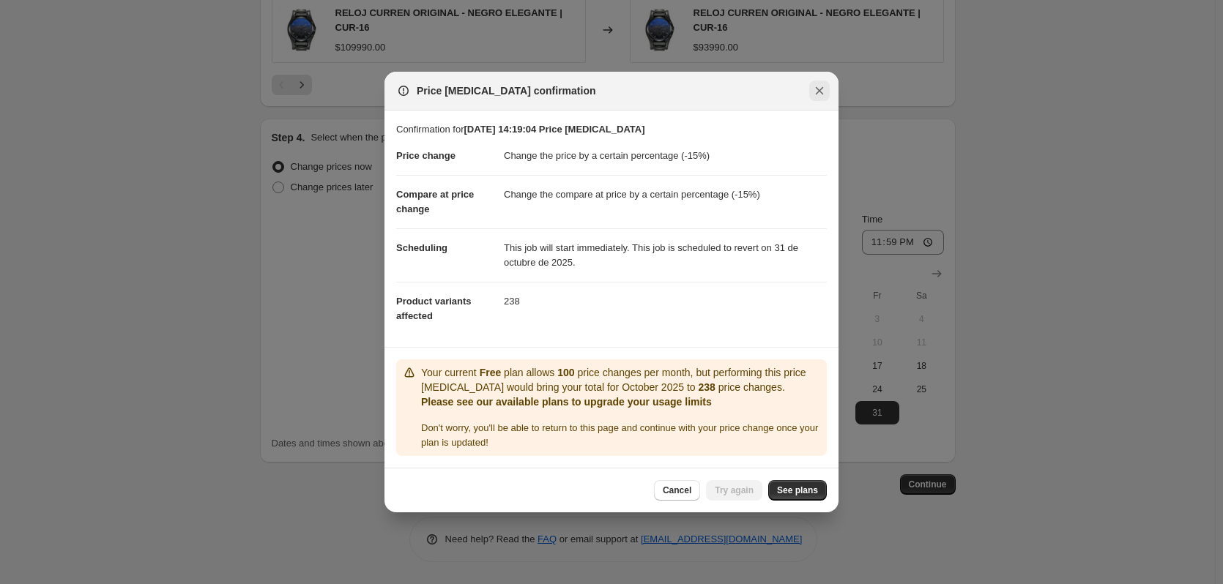
click at [813, 94] on icon "Close" at bounding box center [819, 90] width 15 height 15
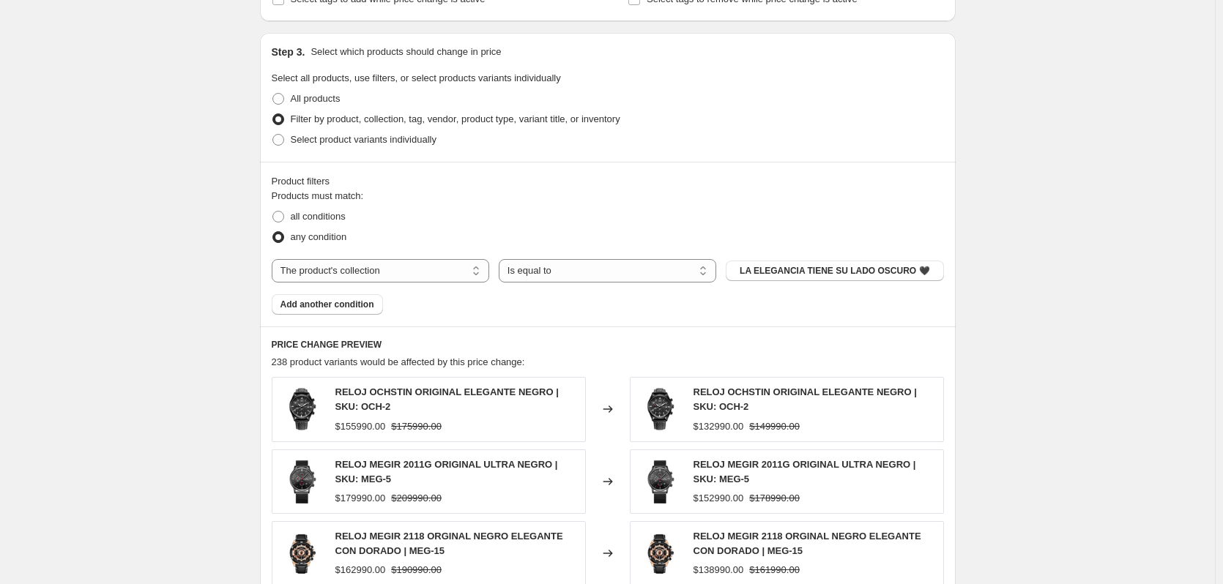
scroll to position [985, 0]
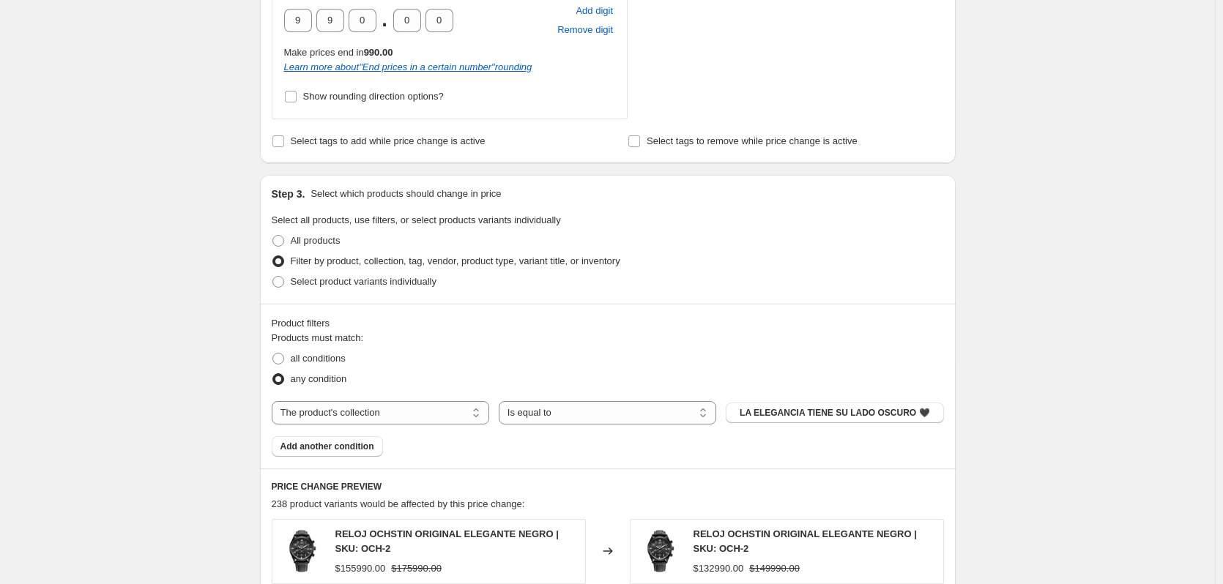
click at [964, 229] on div "Create new price [MEDICAL_DATA]. This page is ready Create new price [MEDICAL_D…" at bounding box center [607, 202] width 731 height 2374
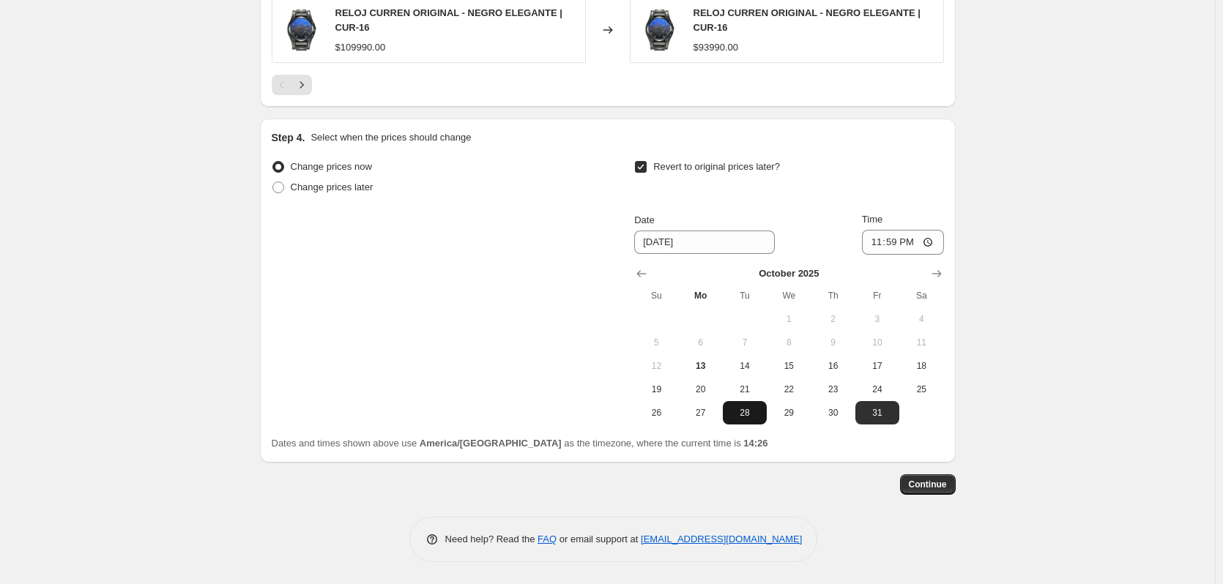
scroll to position [1791, 0]
click at [944, 485] on span "Continue" at bounding box center [928, 485] width 38 height 12
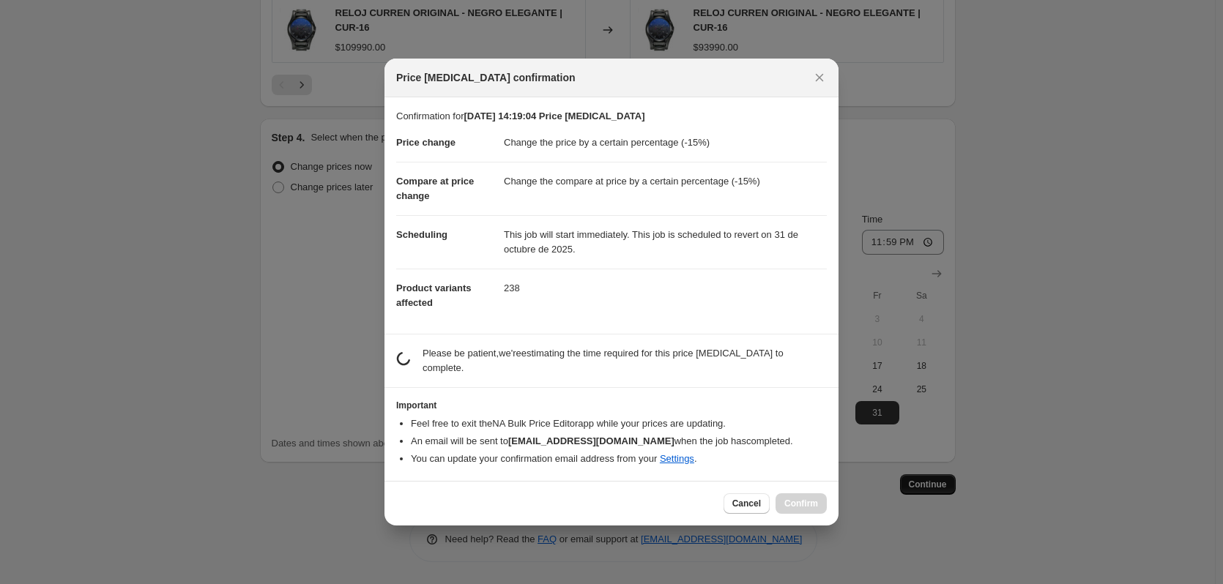
scroll to position [0, 0]
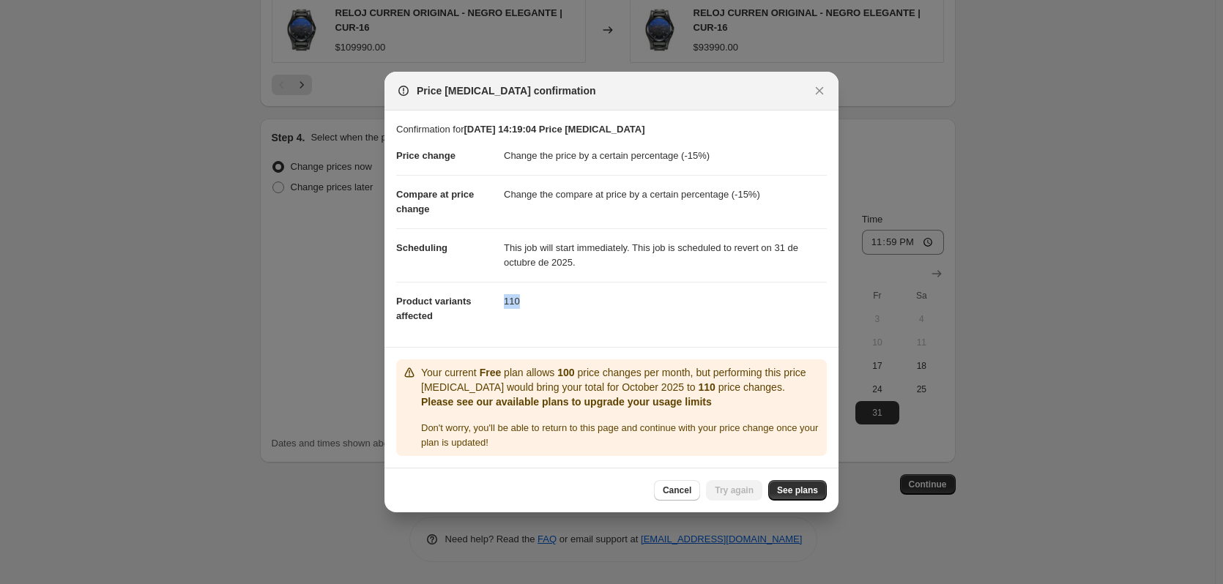
drag, startPoint x: 504, startPoint y: 302, endPoint x: 536, endPoint y: 305, distance: 32.4
click at [536, 305] on dd "110" at bounding box center [665, 301] width 323 height 39
click at [1075, 255] on div at bounding box center [611, 292] width 1223 height 584
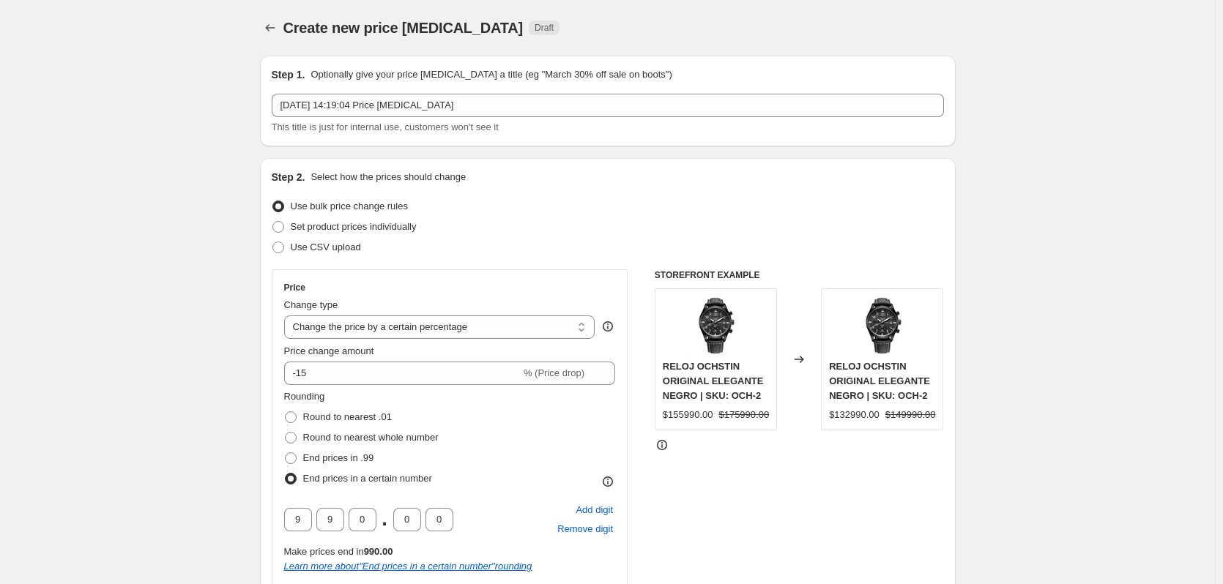
scroll to position [1791, 0]
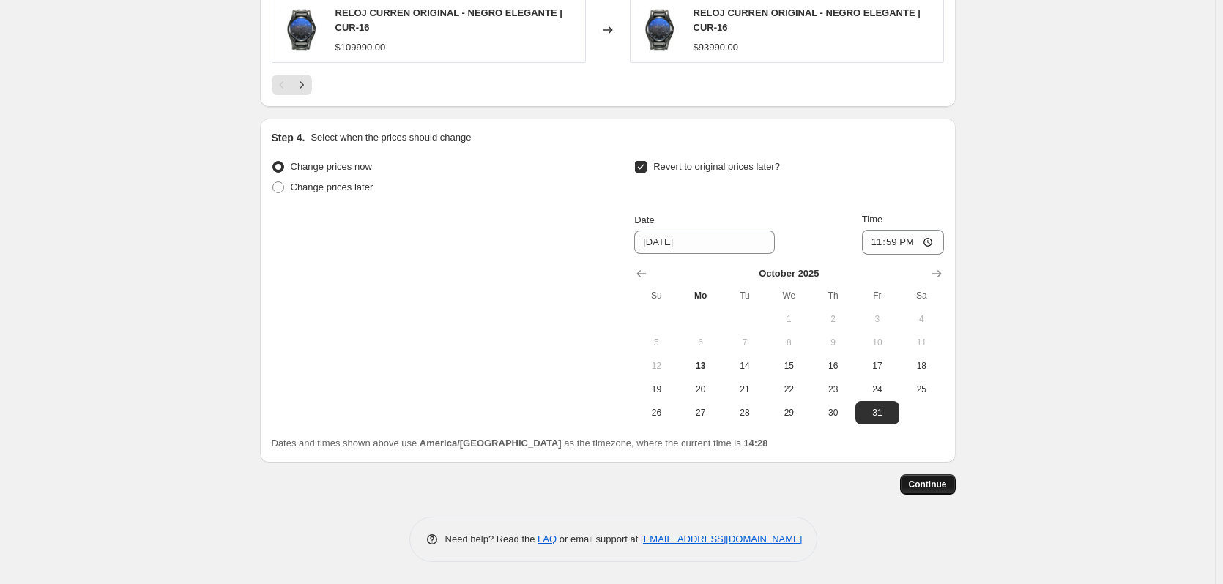
click at [928, 487] on span "Continue" at bounding box center [928, 485] width 38 height 12
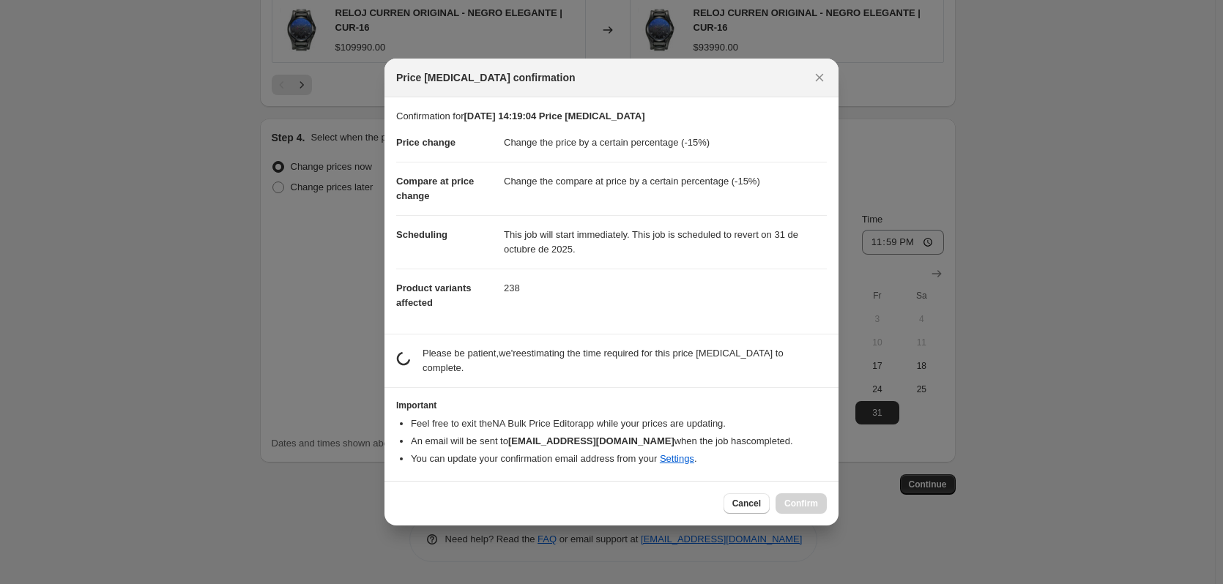
scroll to position [0, 0]
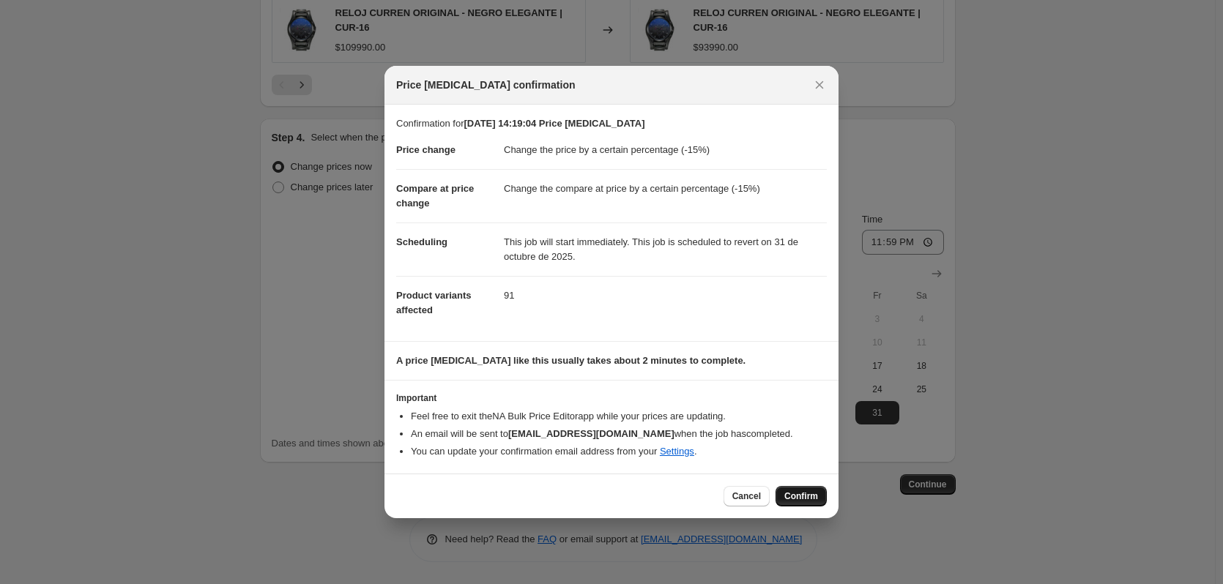
click at [811, 498] on span "Confirm" at bounding box center [801, 497] width 34 height 12
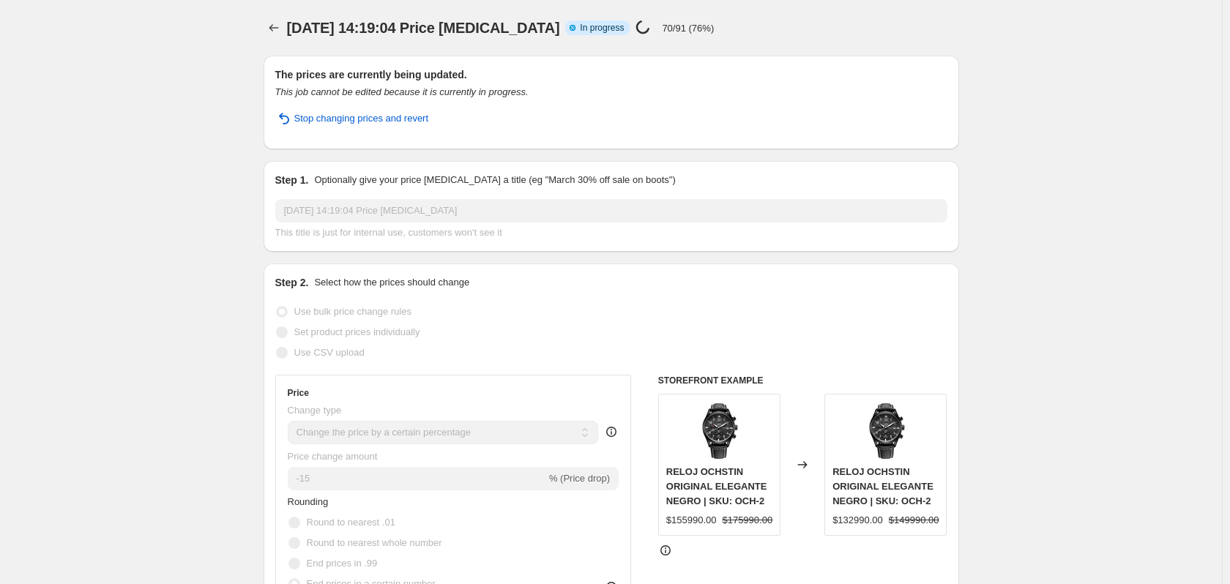
select select "percentage"
select select "collection"
